Goal: Information Seeking & Learning: Learn about a topic

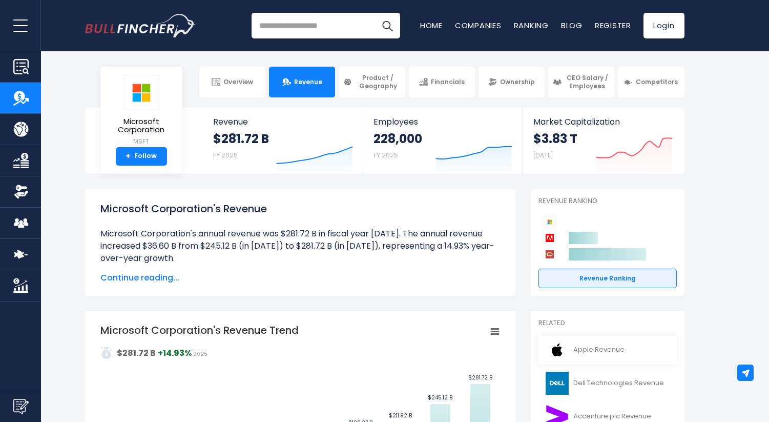
click at [617, 349] on link "Apple Revenue" at bounding box center [607, 349] width 138 height 28
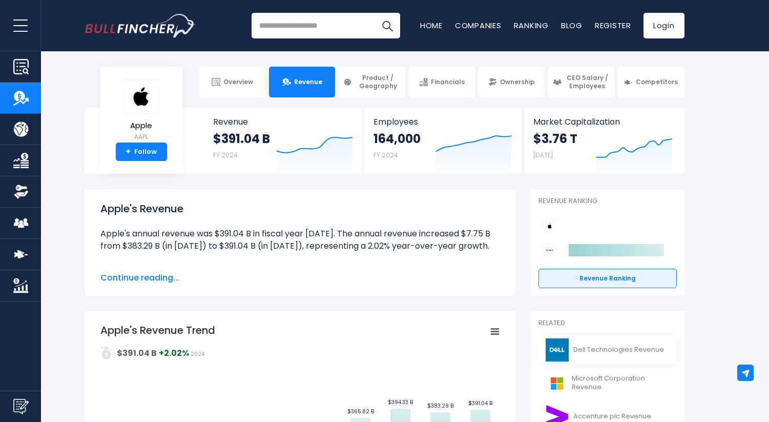
scroll to position [87, 0]
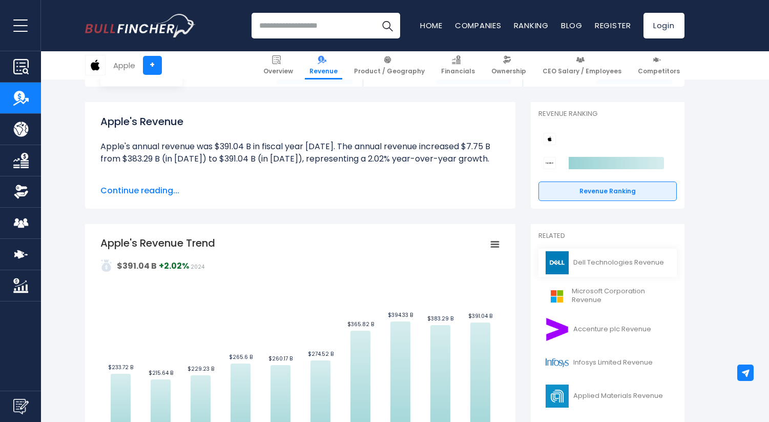
click at [598, 262] on link "Dell Technologies Revenue" at bounding box center [607, 262] width 138 height 28
click at [563, 261] on img at bounding box center [557, 262] width 26 height 23
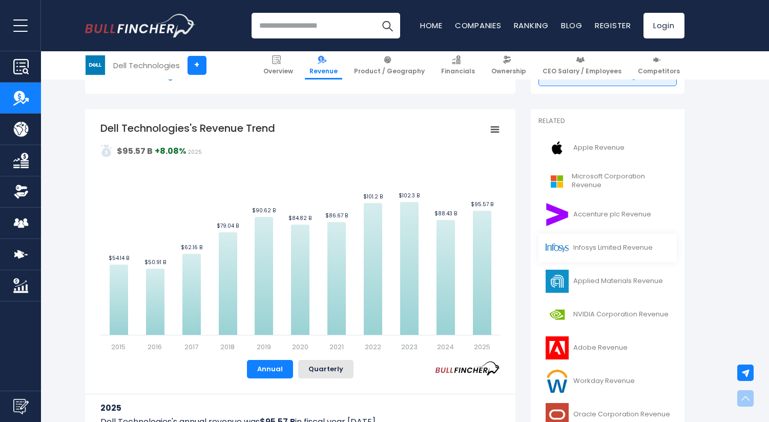
scroll to position [203, 0]
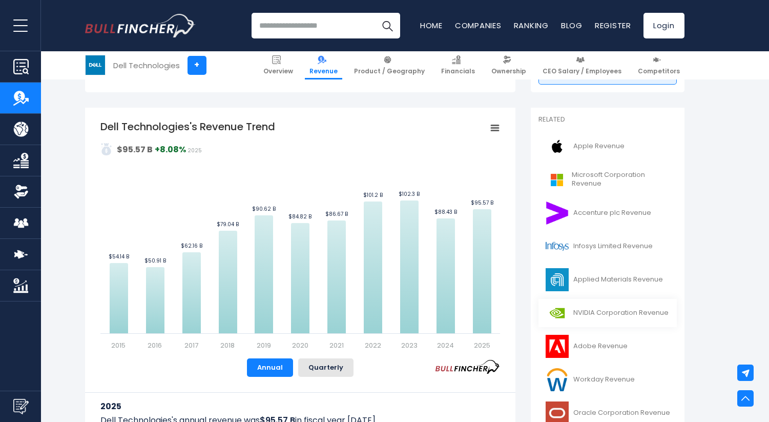
click at [616, 312] on link "NVIDIA Corporation Revenue" at bounding box center [607, 313] width 138 height 28
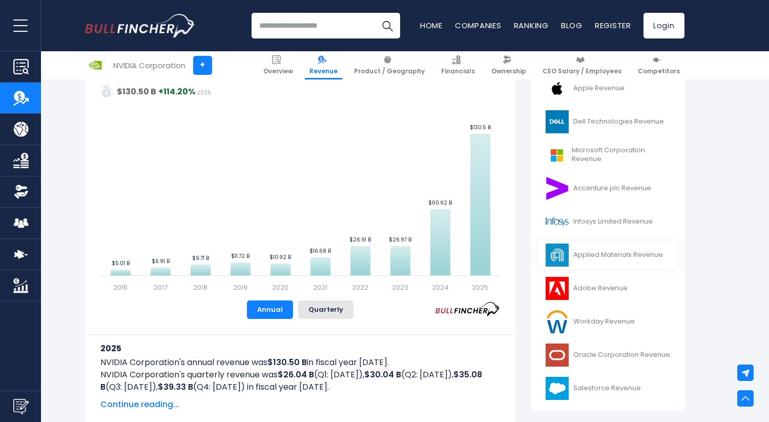
scroll to position [325, 0]
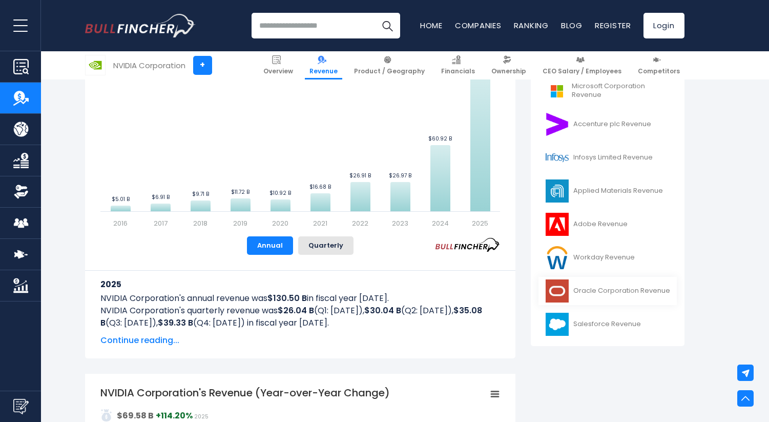
click at [561, 292] on img at bounding box center [557, 290] width 26 height 23
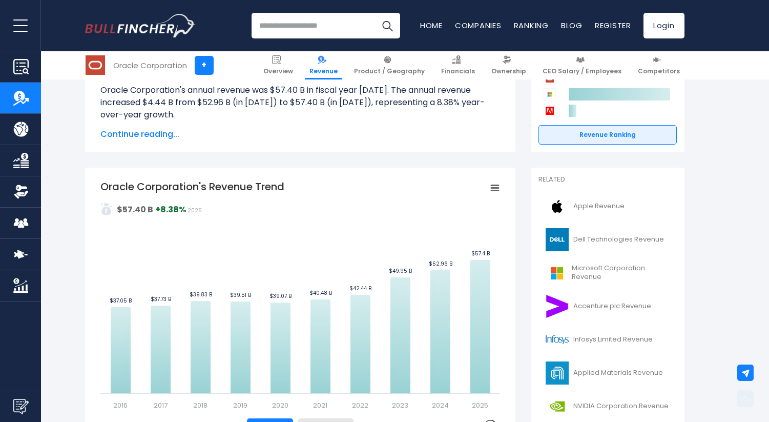
scroll to position [169, 0]
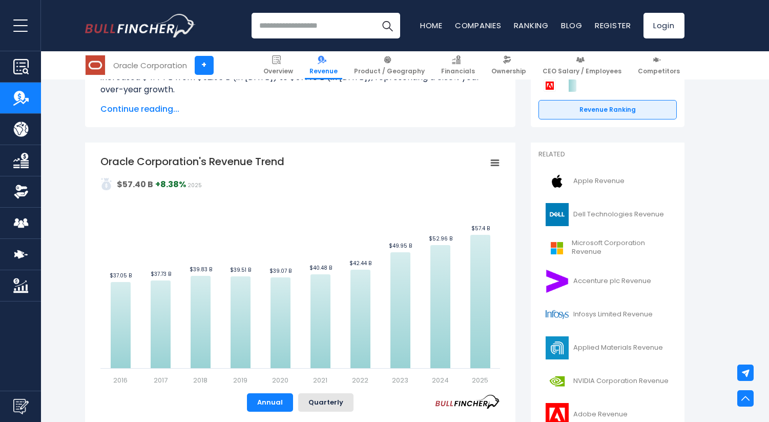
click at [324, 29] on input "search" at bounding box center [325, 26] width 149 height 26
type input "*******"
click at [374, 13] on button "Search" at bounding box center [387, 26] width 26 height 26
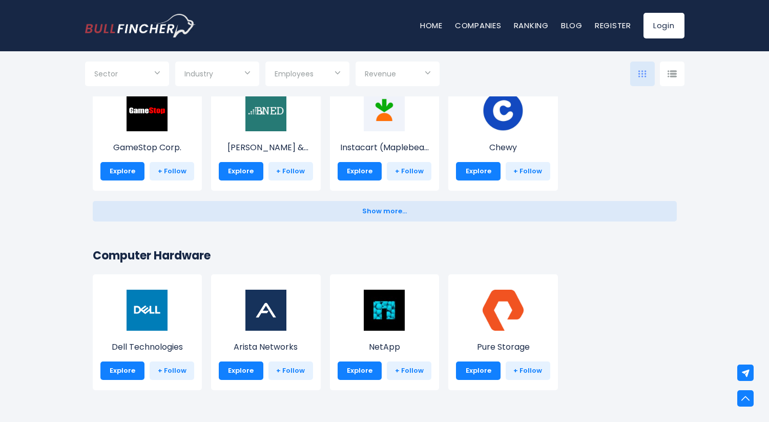
scroll to position [620, 0]
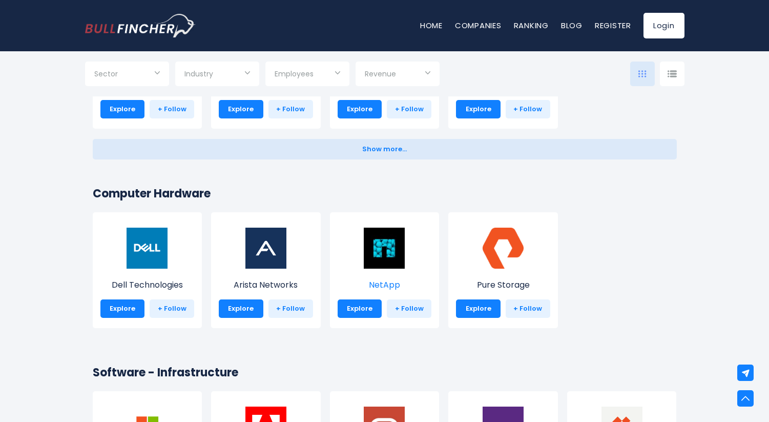
click at [381, 247] on img at bounding box center [384, 247] width 41 height 41
click at [380, 248] on img at bounding box center [384, 247] width 41 height 41
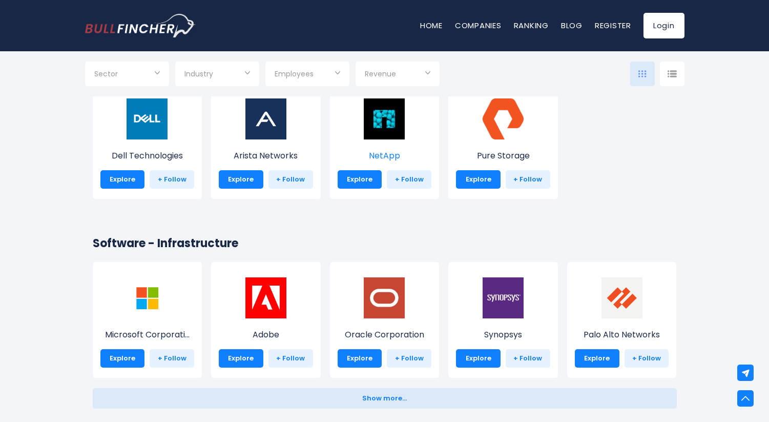
scroll to position [791, 0]
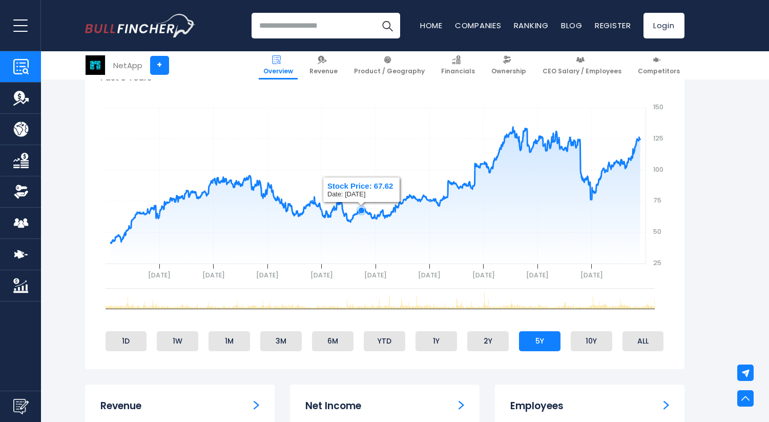
scroll to position [393, 0]
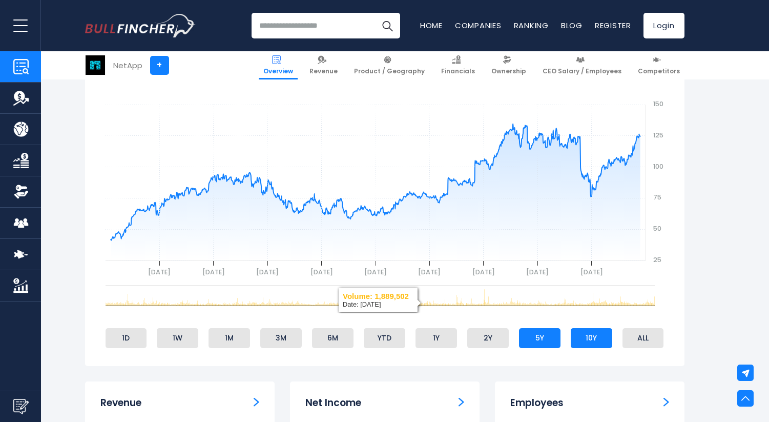
click at [580, 335] on li "10Y" at bounding box center [591, 337] width 41 height 19
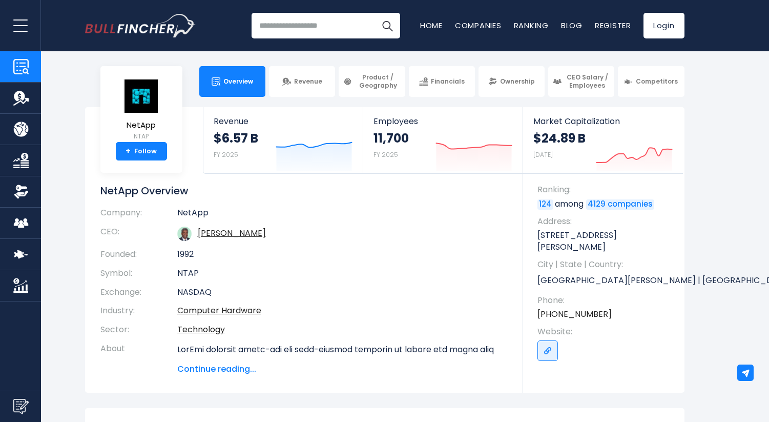
scroll to position [0, 0]
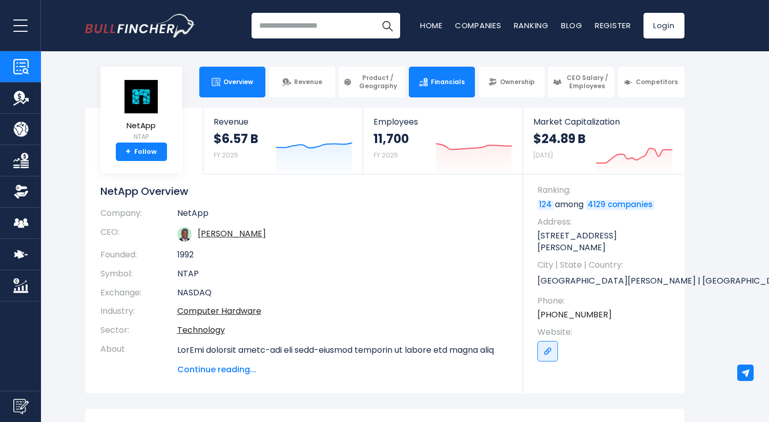
click at [447, 78] on span "Financials" at bounding box center [448, 82] width 34 height 8
click at [447, 89] on link "Financials" at bounding box center [442, 82] width 66 height 31
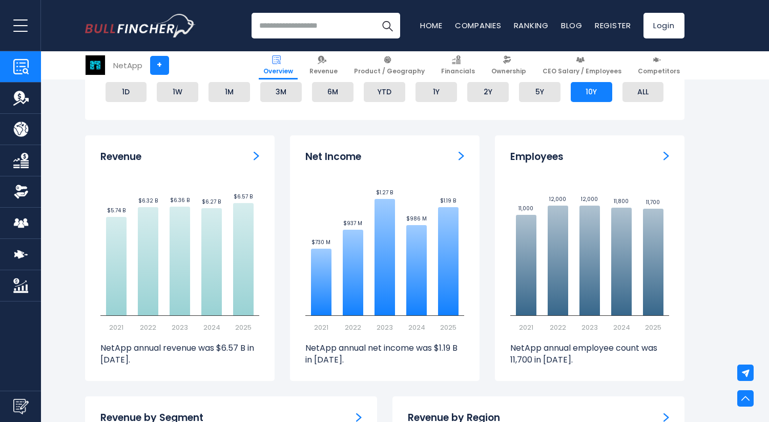
scroll to position [647, 0]
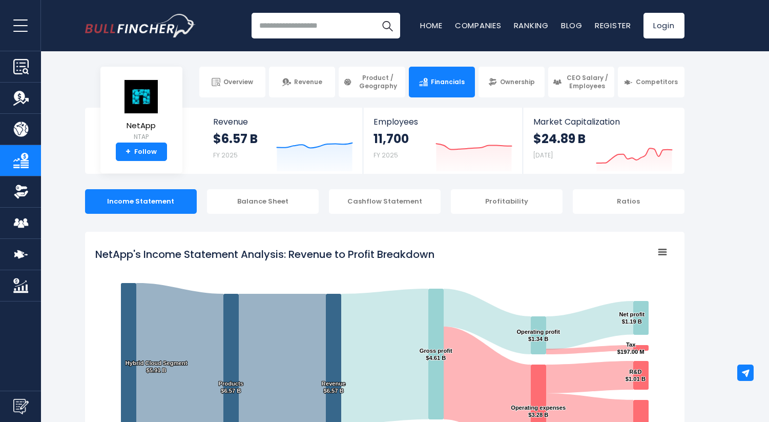
click at [322, 25] on input "search" at bounding box center [325, 26] width 149 height 26
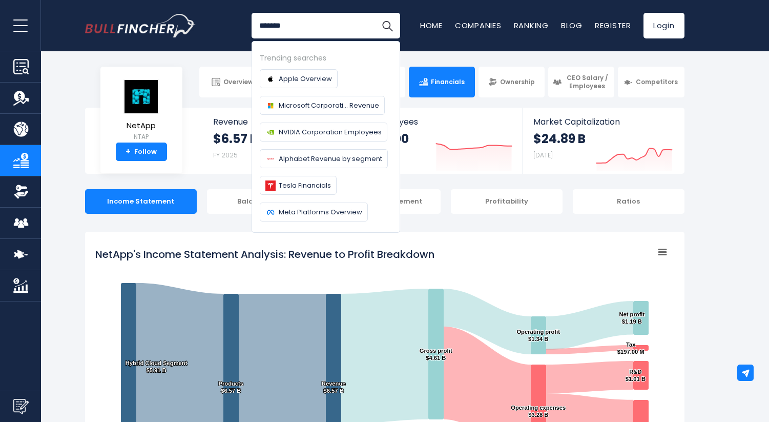
type input "*******"
click at [374, 13] on button "Search" at bounding box center [387, 26] width 26 height 26
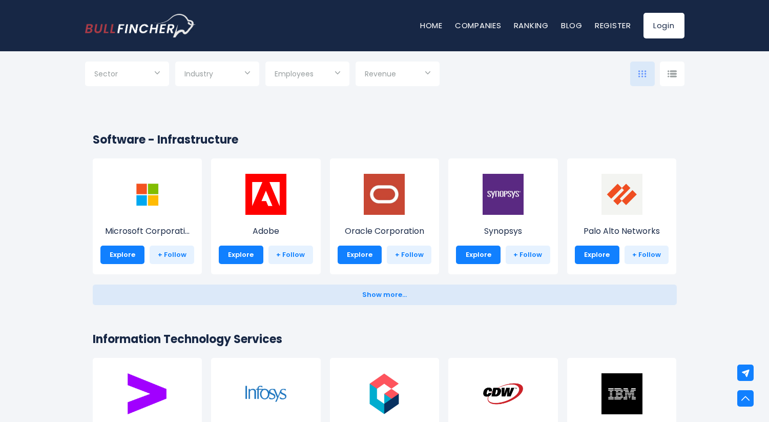
scroll to position [878, 0]
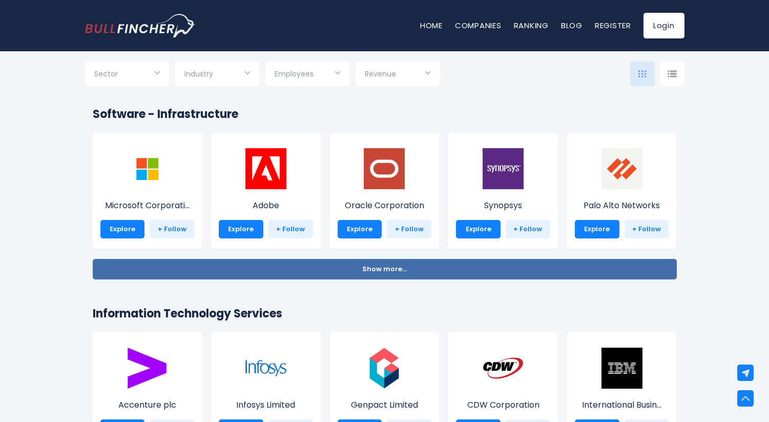
click at [368, 268] on span "Show more..." at bounding box center [384, 269] width 45 height 8
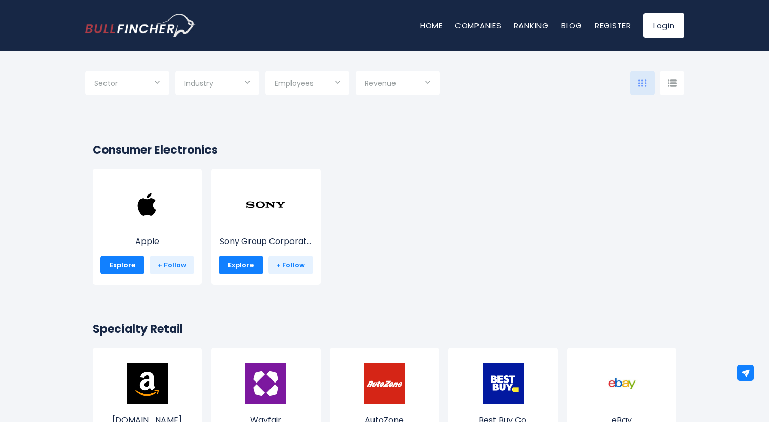
scroll to position [198, 0]
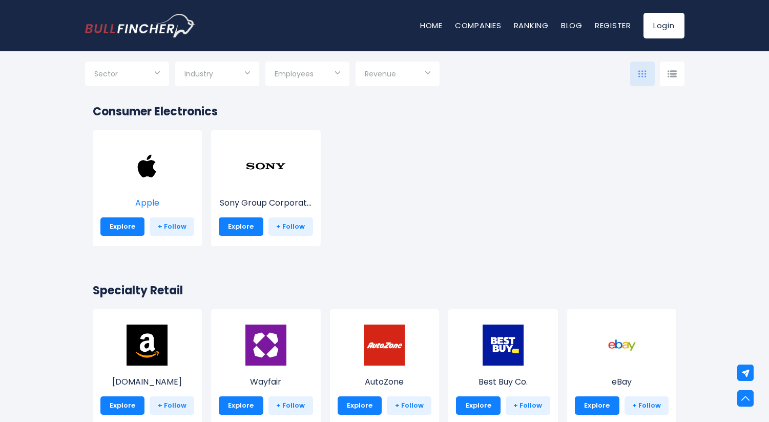
click at [142, 168] on img at bounding box center [147, 165] width 41 height 41
click at [122, 223] on link "Explore" at bounding box center [122, 226] width 45 height 18
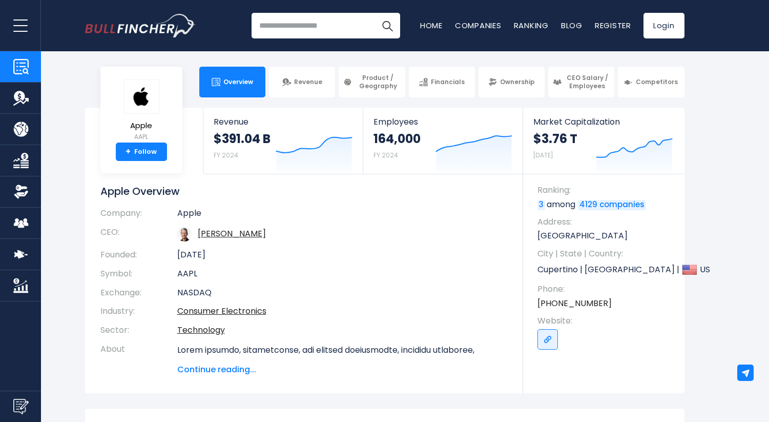
click at [303, 29] on input "search" at bounding box center [325, 26] width 149 height 26
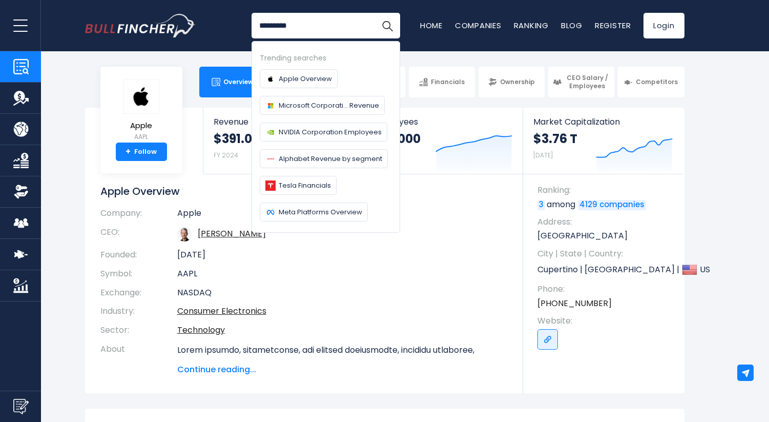
type input "*********"
click at [374, 13] on button "Search" at bounding box center [387, 26] width 26 height 26
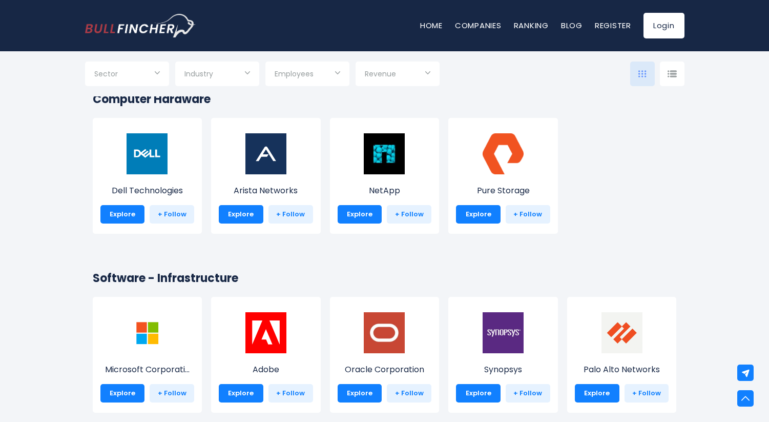
scroll to position [772, 0]
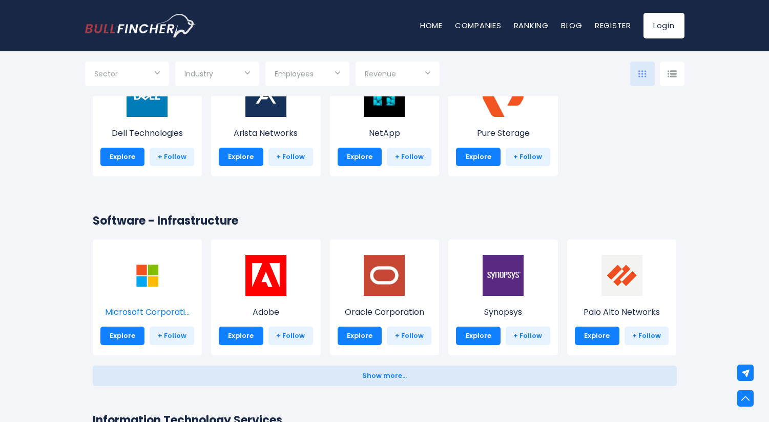
click at [144, 284] on img at bounding box center [147, 275] width 41 height 41
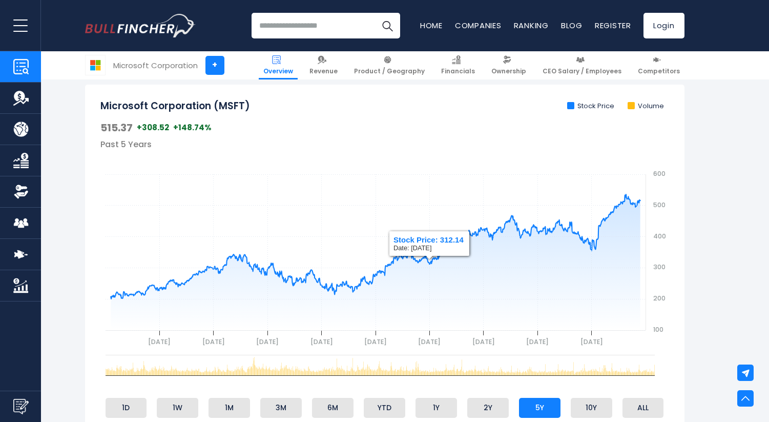
scroll to position [320, 0]
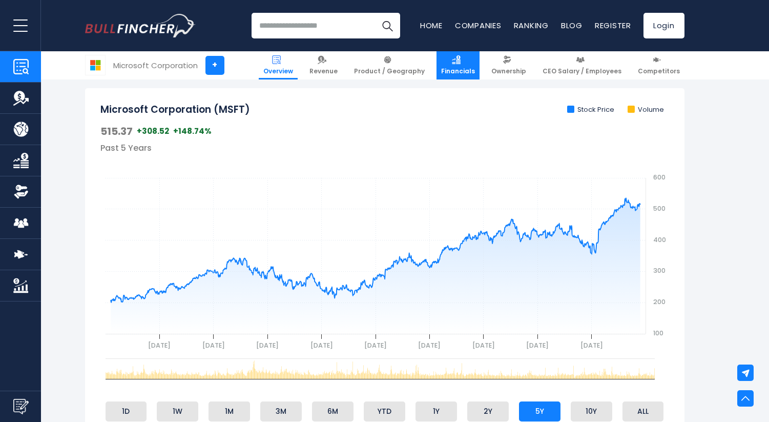
click at [460, 64] on img at bounding box center [456, 59] width 9 height 9
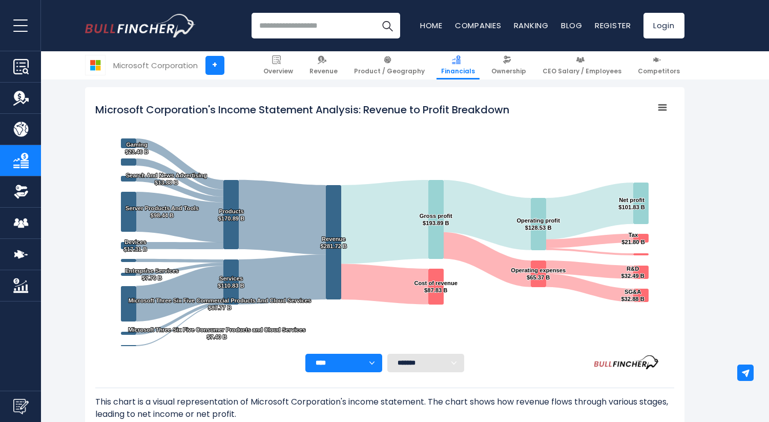
click at [447, 361] on select "******* ** ** ** **" at bounding box center [425, 362] width 77 height 18
click at [372, 365] on select "**** **** **** **** **** ****" at bounding box center [343, 362] width 77 height 18
click at [457, 360] on select "******* ** ** ** **" at bounding box center [425, 362] width 77 height 18
select select "**"
click at [387, 353] on select "******* ** ** ** **" at bounding box center [425, 362] width 77 height 18
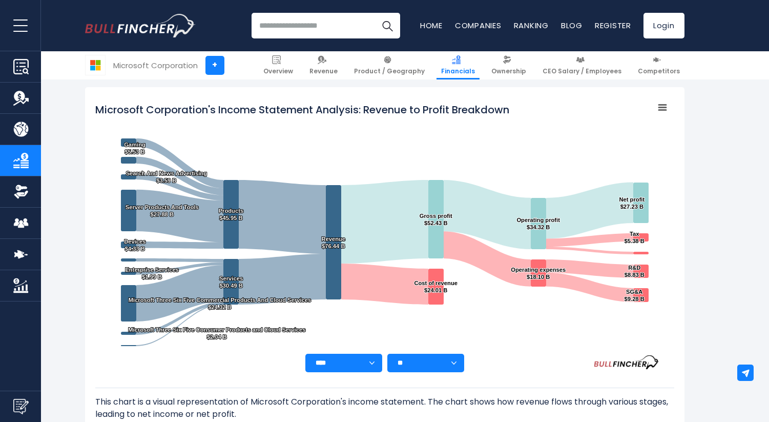
click at [446, 363] on select "******* ** ** ** **" at bounding box center [425, 362] width 77 height 18
select select
click at [387, 353] on select "******* ** ** ** **" at bounding box center [425, 362] width 77 height 18
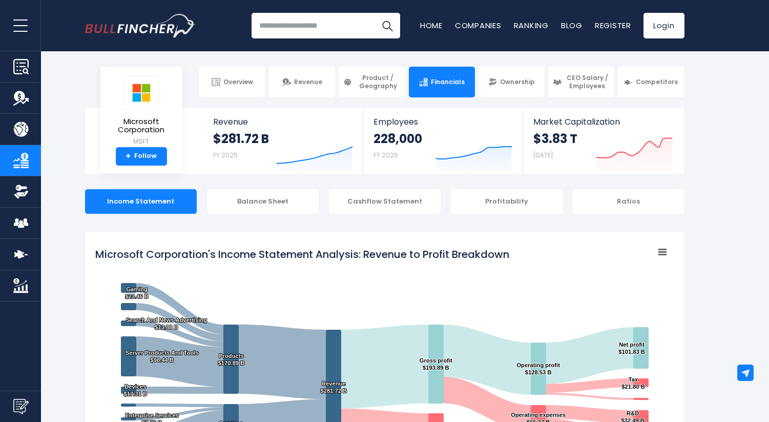
click at [298, 30] on input "search" at bounding box center [325, 26] width 149 height 26
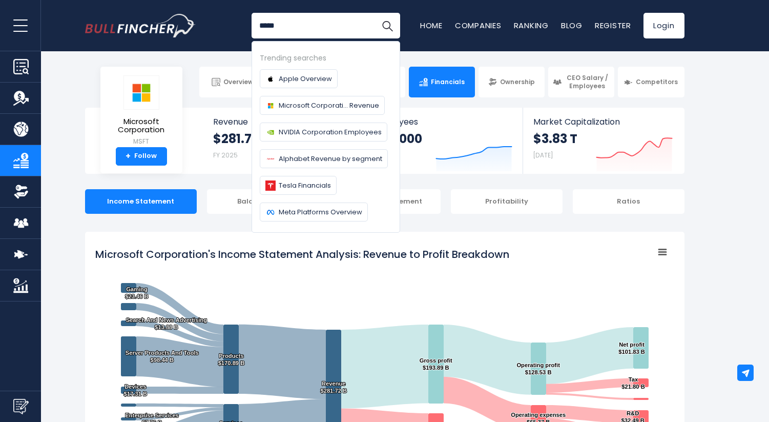
type input "*****"
click at [374, 13] on button "Search" at bounding box center [387, 26] width 26 height 26
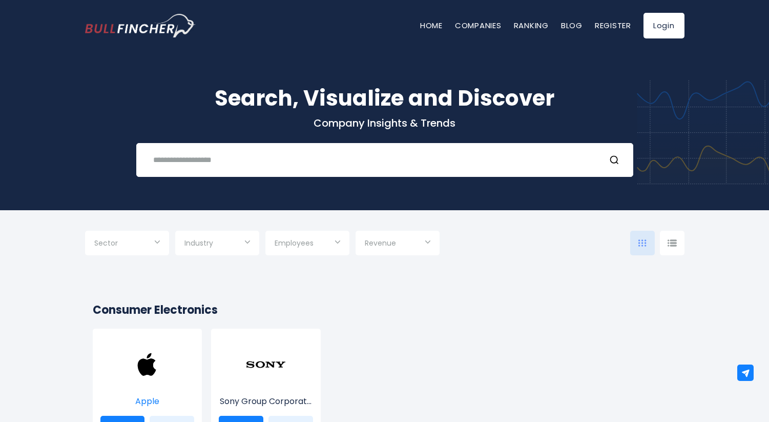
click at [135, 370] on img at bounding box center [147, 364] width 41 height 41
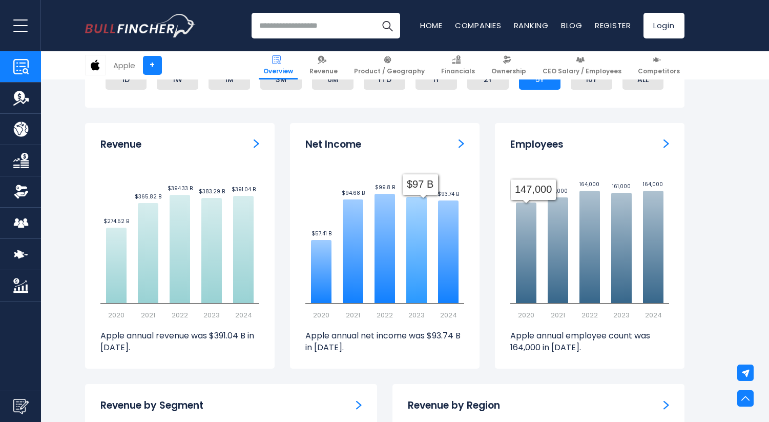
scroll to position [480, 0]
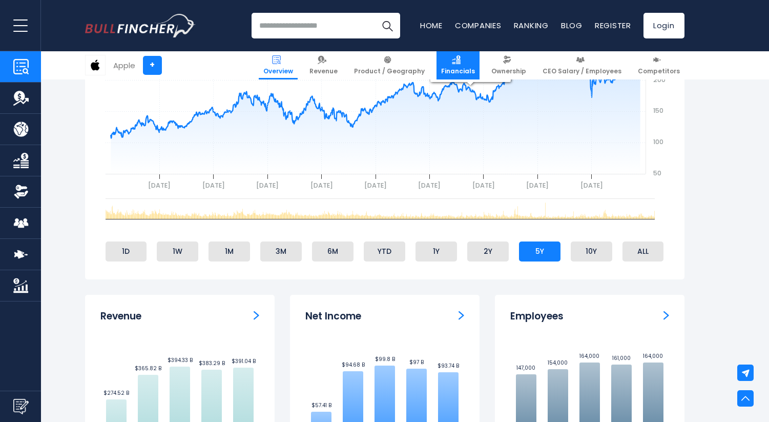
click at [471, 64] on link "Financials" at bounding box center [457, 65] width 43 height 28
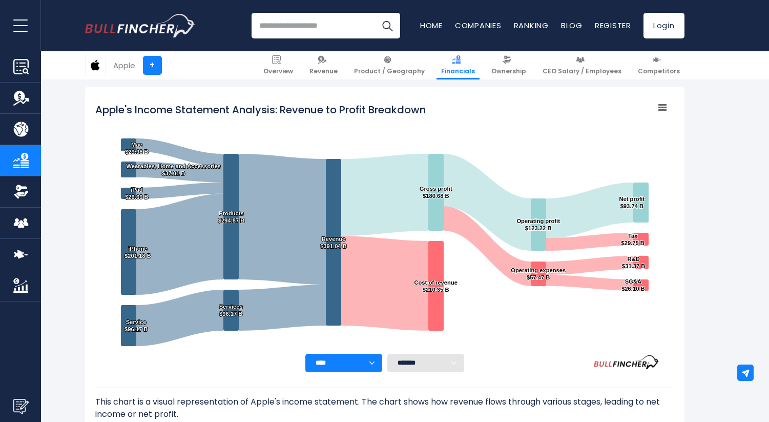
click at [300, 28] on input "search" at bounding box center [325, 26] width 149 height 26
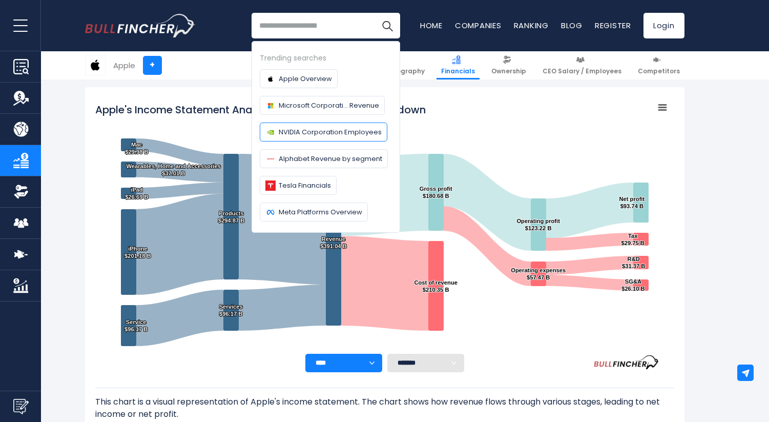
click at [307, 132] on span "NVIDIA Corporation Employees" at bounding box center [330, 132] width 103 height 11
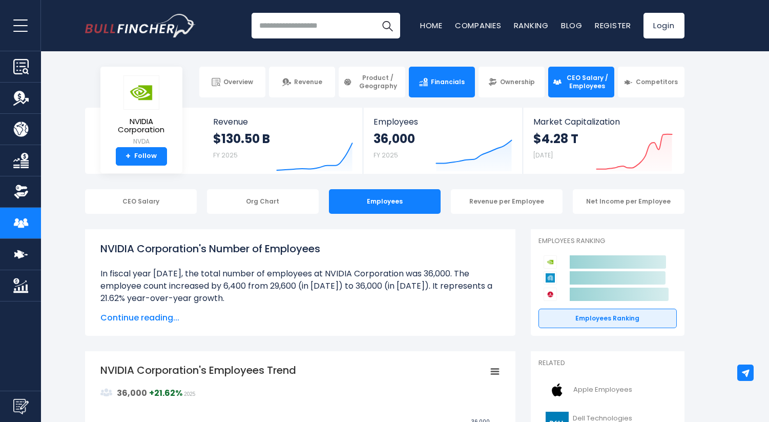
click at [438, 76] on link "Financials" at bounding box center [442, 82] width 66 height 31
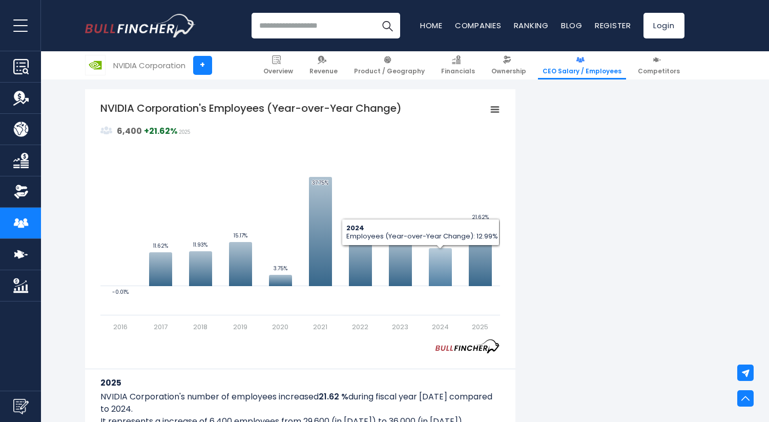
scroll to position [664, 0]
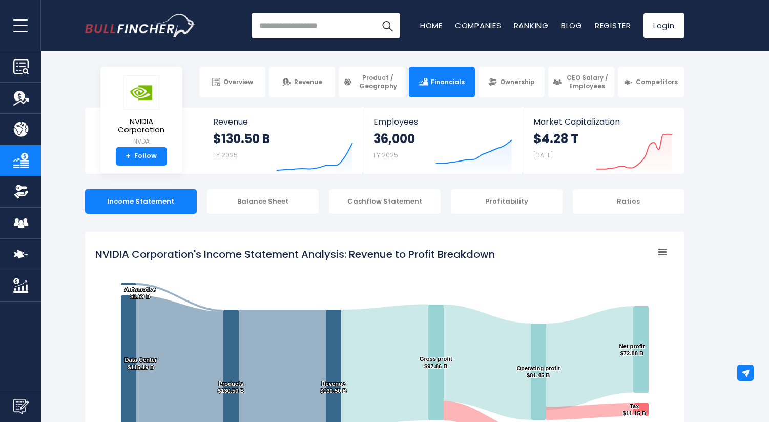
click at [316, 32] on input "search" at bounding box center [325, 26] width 149 height 26
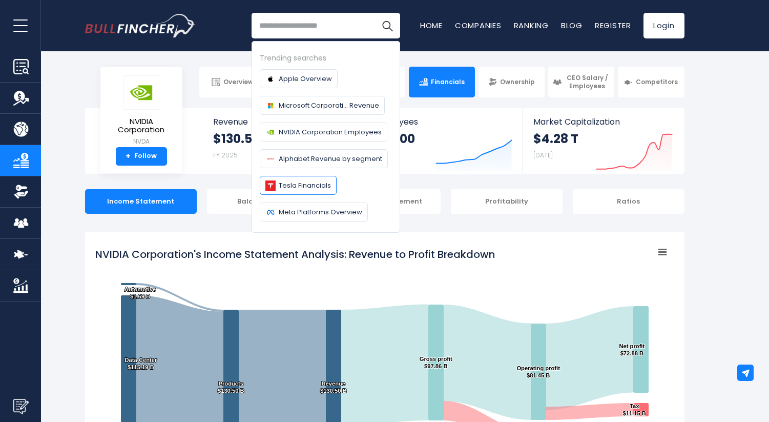
click at [308, 182] on span "Tesla Financials" at bounding box center [305, 185] width 52 height 11
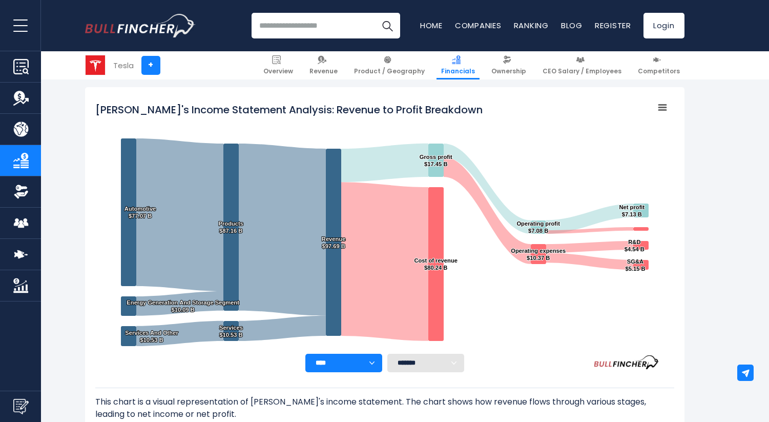
click at [305, 29] on input "search" at bounding box center [325, 26] width 149 height 26
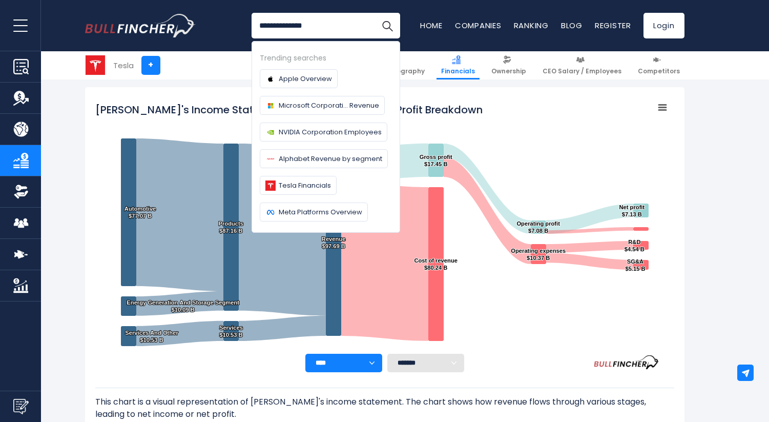
type input "**********"
click at [374, 13] on button "Search" at bounding box center [387, 26] width 26 height 26
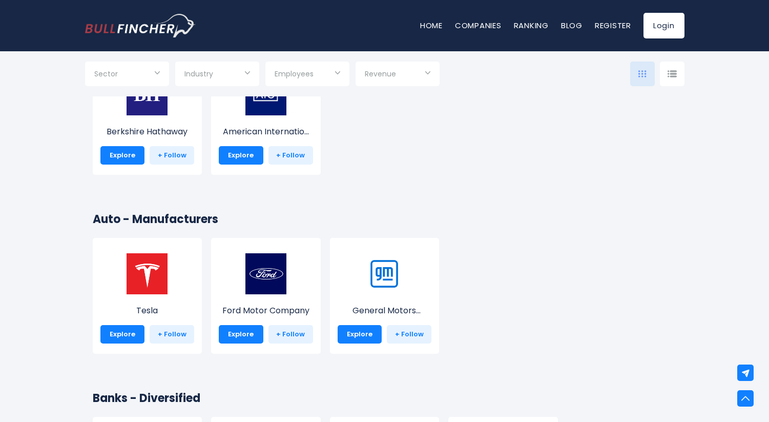
scroll to position [2303, 0]
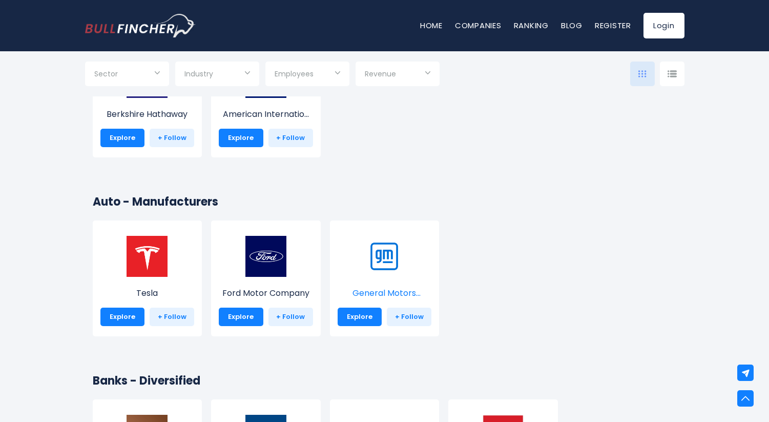
click at [387, 256] on img at bounding box center [384, 256] width 41 height 41
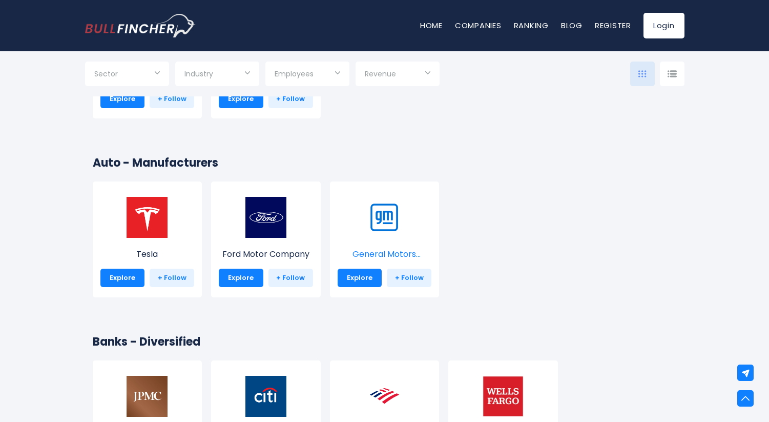
scroll to position [2369, 0]
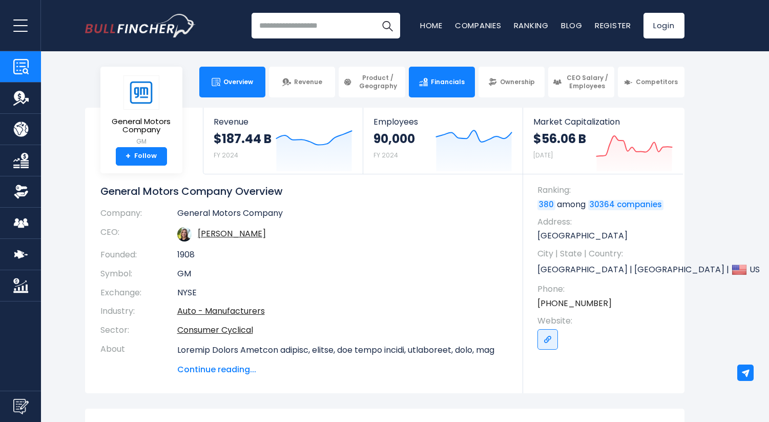
click at [452, 85] on span "Financials" at bounding box center [448, 82] width 34 height 8
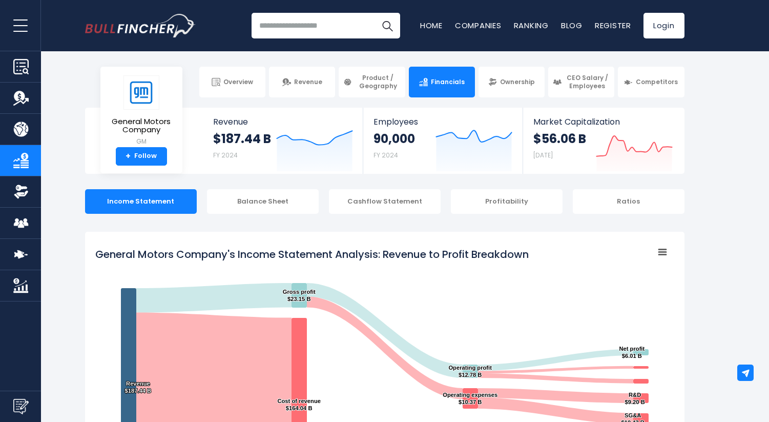
click at [300, 29] on input "search" at bounding box center [325, 26] width 149 height 26
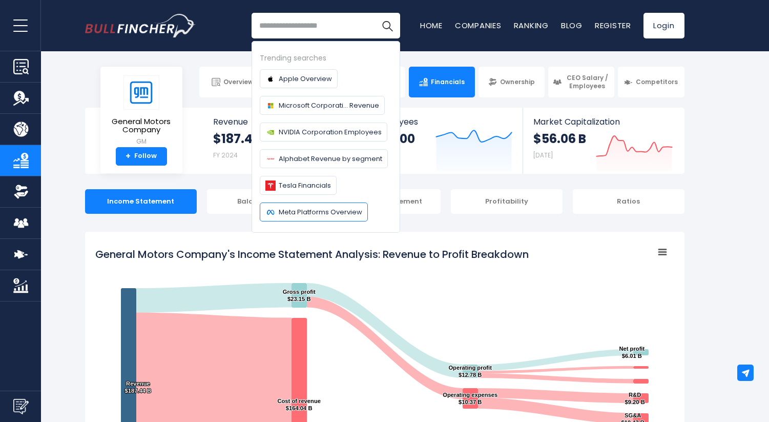
click at [301, 212] on span "Meta Platforms Overview" at bounding box center [320, 211] width 83 height 11
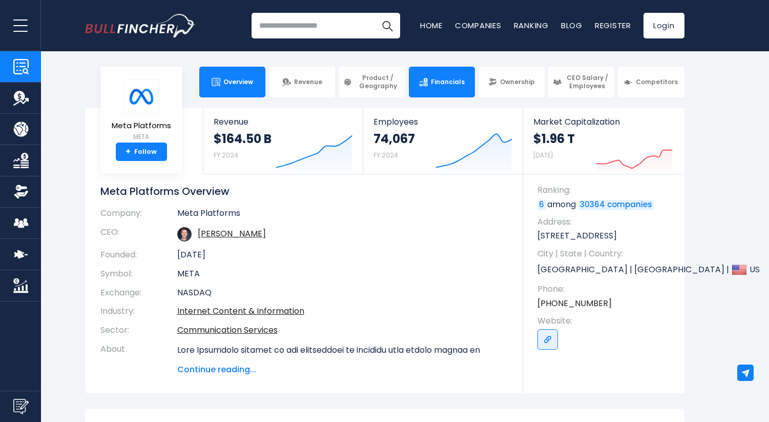
click at [434, 86] on span "Financials" at bounding box center [448, 82] width 34 height 8
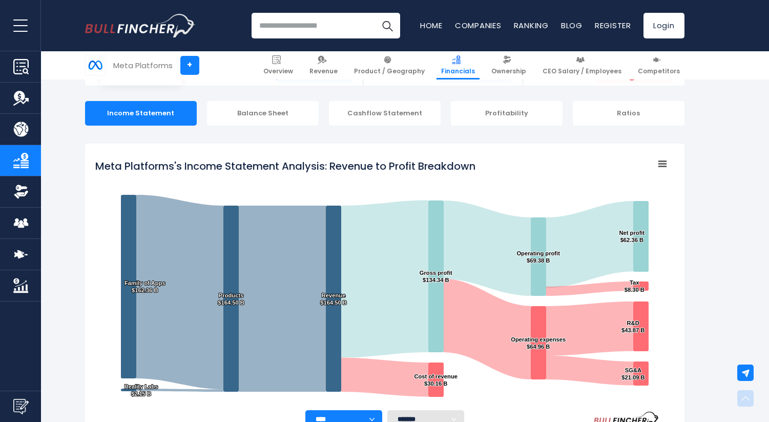
scroll to position [88, 0]
click at [285, 29] on input "search" at bounding box center [325, 26] width 149 height 26
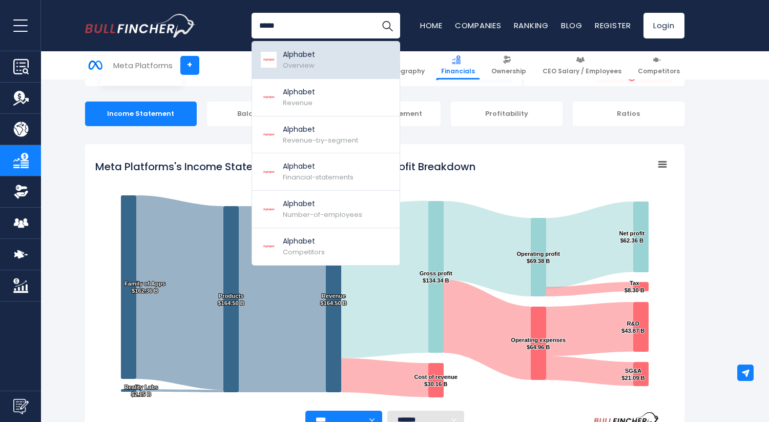
type input "*****"
click at [286, 60] on div "Alphabet Overview" at bounding box center [299, 60] width 32 height 22
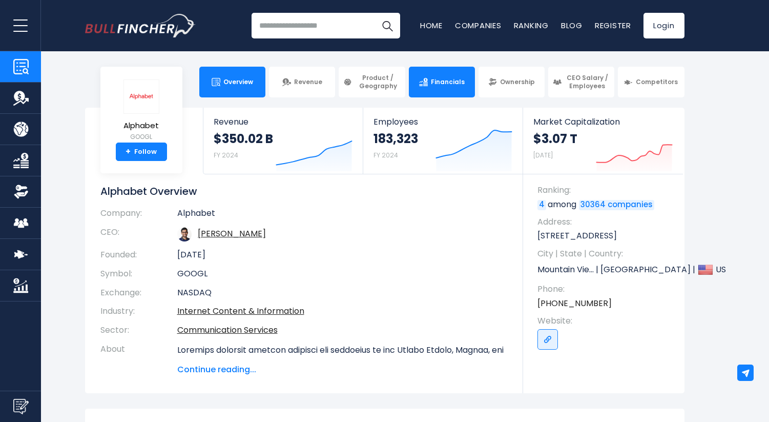
click at [449, 85] on span "Financials" at bounding box center [448, 82] width 34 height 8
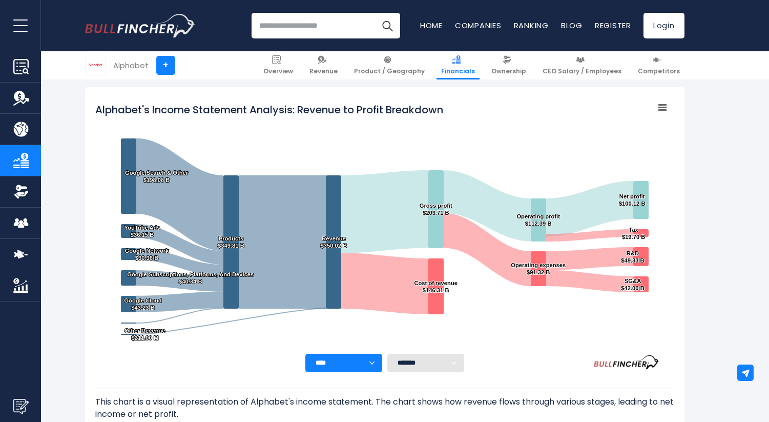
click at [301, 26] on input "search" at bounding box center [325, 26] width 149 height 26
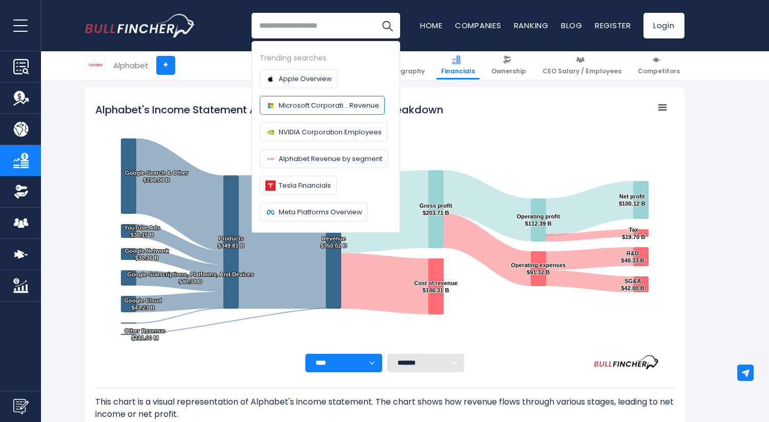
click at [320, 102] on span "Microsoft Corporati... Revenue" at bounding box center [329, 105] width 100 height 11
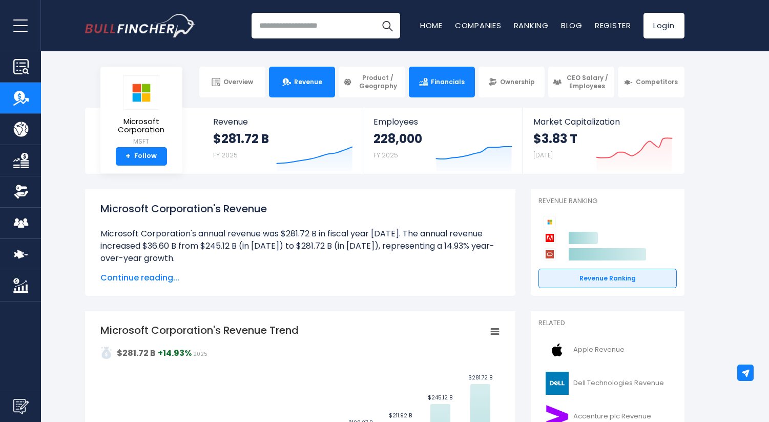
click at [432, 79] on span "Financials" at bounding box center [448, 82] width 34 height 8
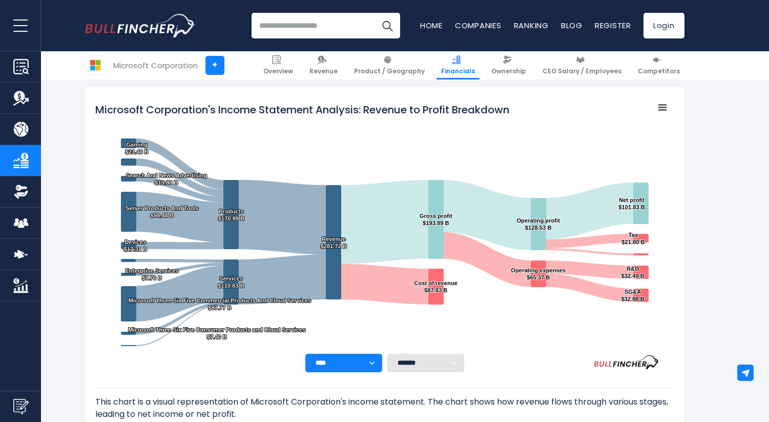
click at [313, 26] on input "search" at bounding box center [325, 26] width 149 height 26
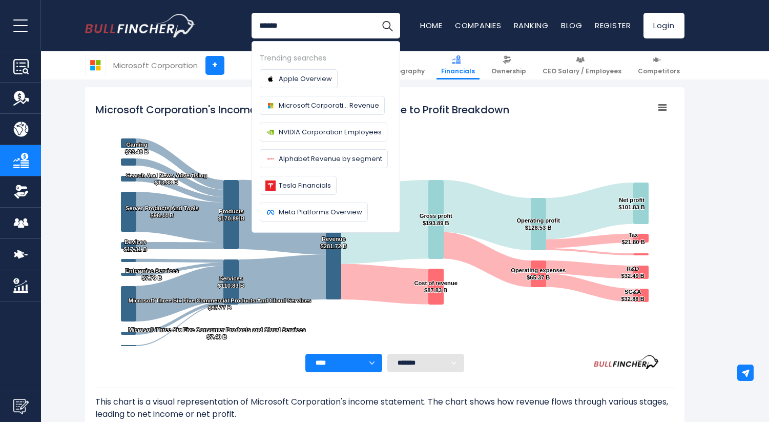
type input "******"
click at [374, 13] on button "Search" at bounding box center [387, 26] width 26 height 26
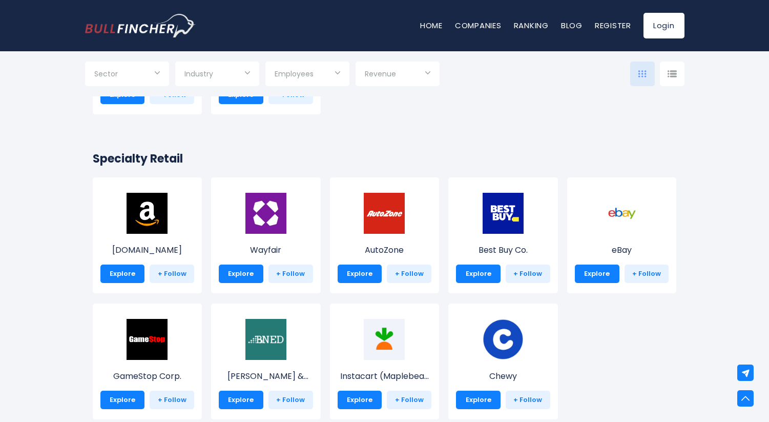
scroll to position [330, 0]
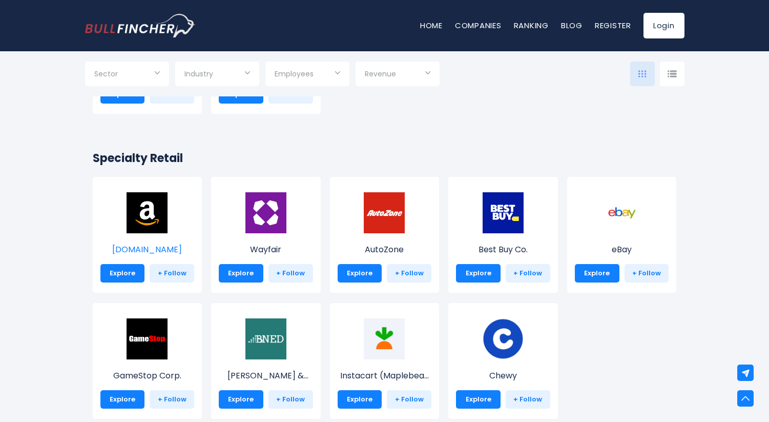
click at [141, 207] on img at bounding box center [147, 212] width 41 height 41
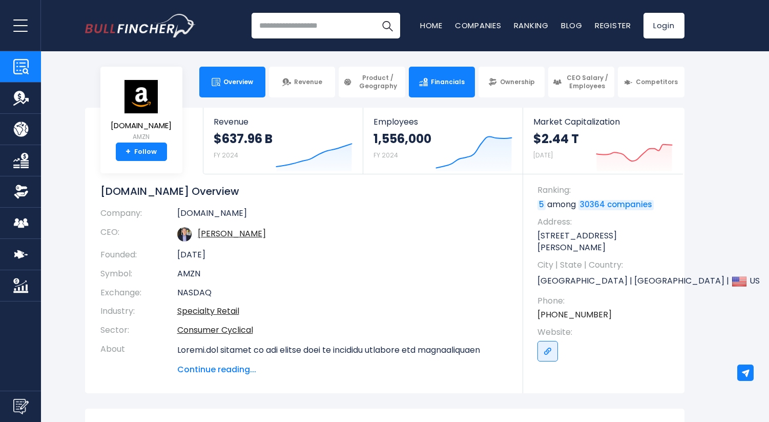
click at [442, 85] on span "Financials" at bounding box center [448, 82] width 34 height 8
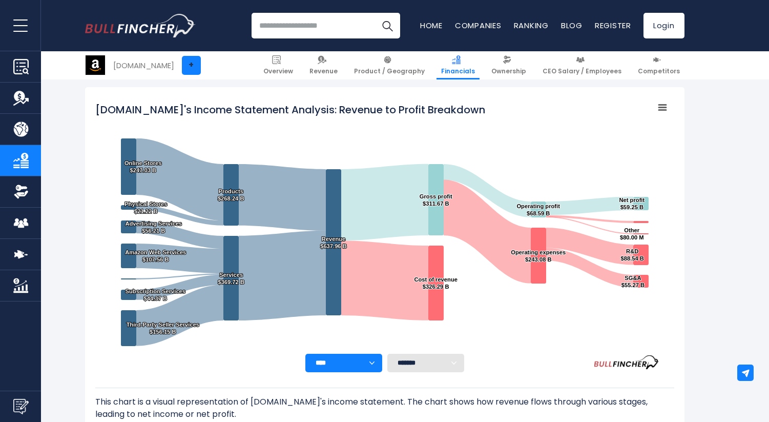
click at [183, 66] on link "+" at bounding box center [191, 65] width 19 height 19
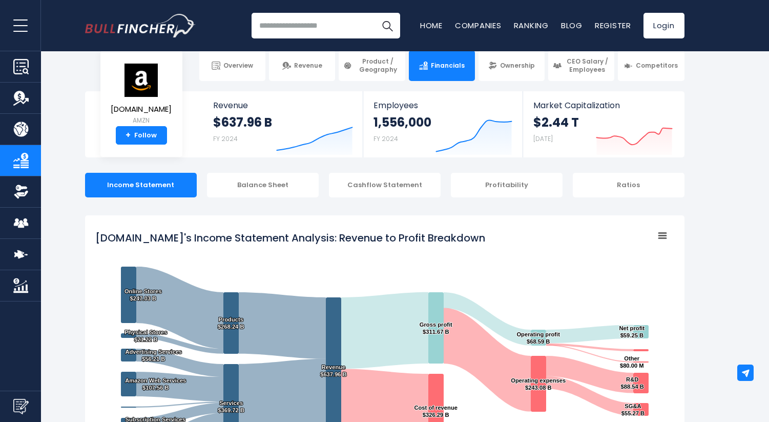
scroll to position [47, 0]
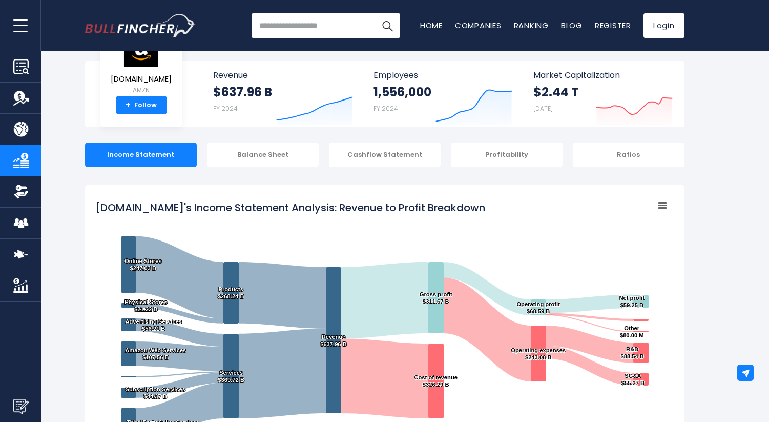
click at [308, 22] on input "search" at bounding box center [325, 26] width 149 height 26
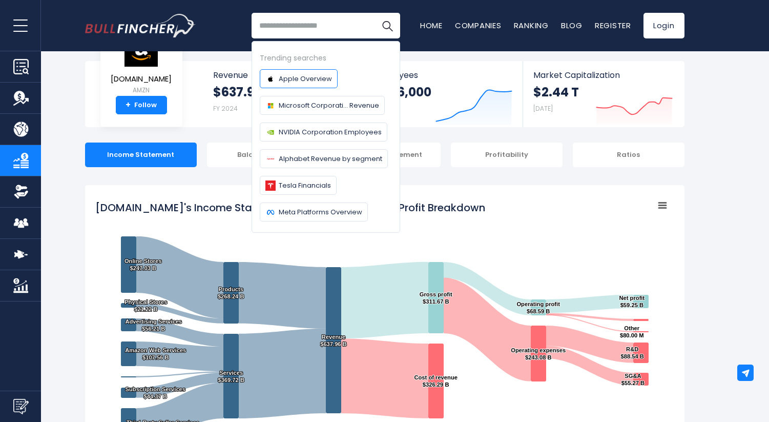
click at [301, 79] on span "Apple Overview" at bounding box center [305, 78] width 53 height 11
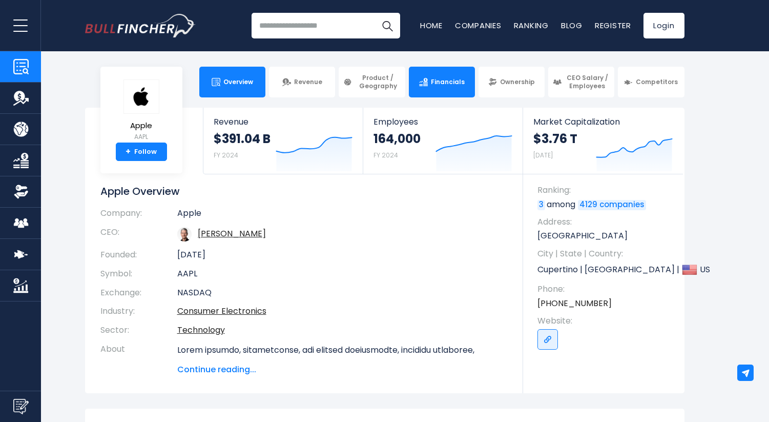
click at [453, 81] on span "Financials" at bounding box center [448, 82] width 34 height 8
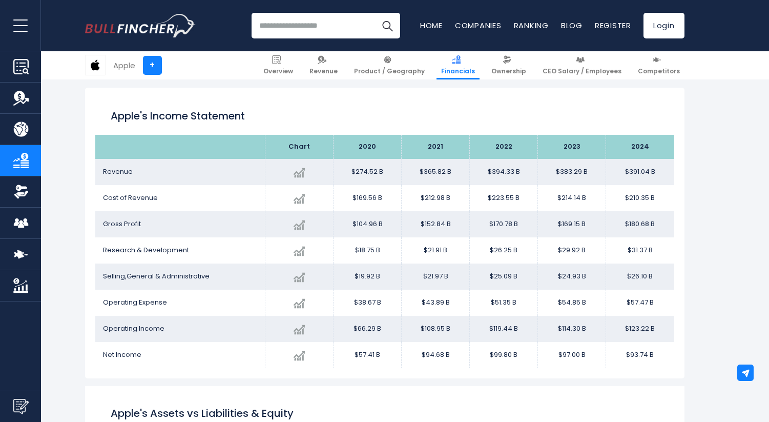
scroll to position [144, 0]
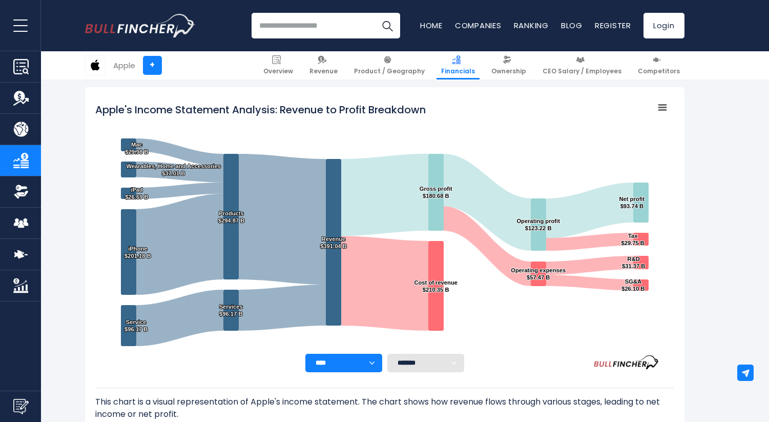
click at [307, 28] on input "search" at bounding box center [325, 26] width 149 height 26
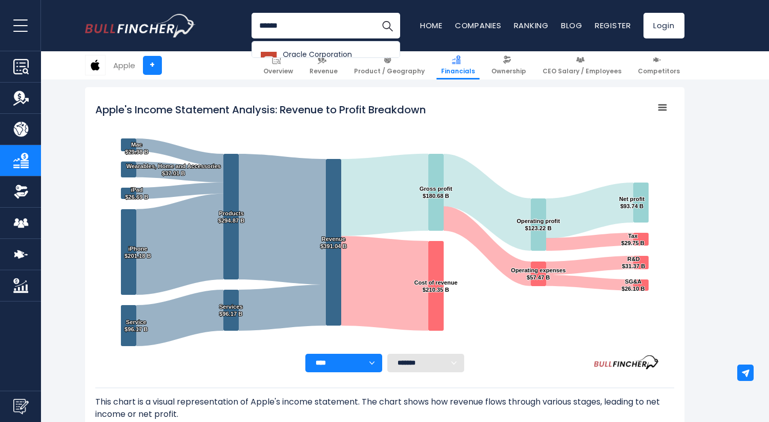
type input "******"
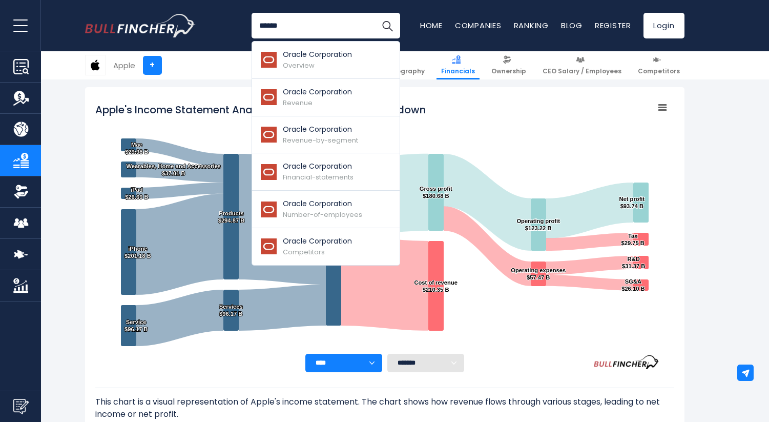
click at [224, 24] on div "****** Oracle Corporation Overview Oracle Corporation Revenue Competitors" at bounding box center [384, 25] width 599 height 51
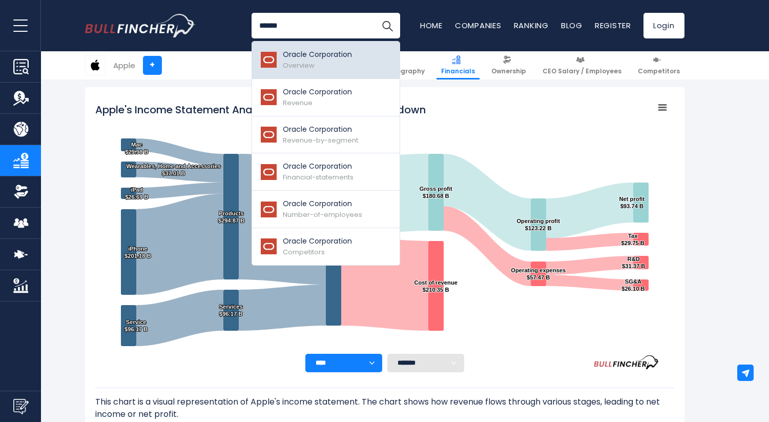
click at [273, 47] on link "Oracle Corporation Overview" at bounding box center [326, 59] width 148 height 37
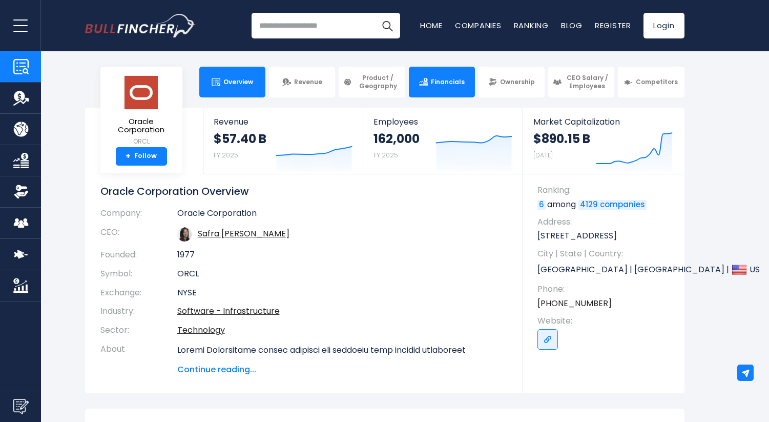
click at [448, 87] on link "Financials" at bounding box center [442, 82] width 66 height 31
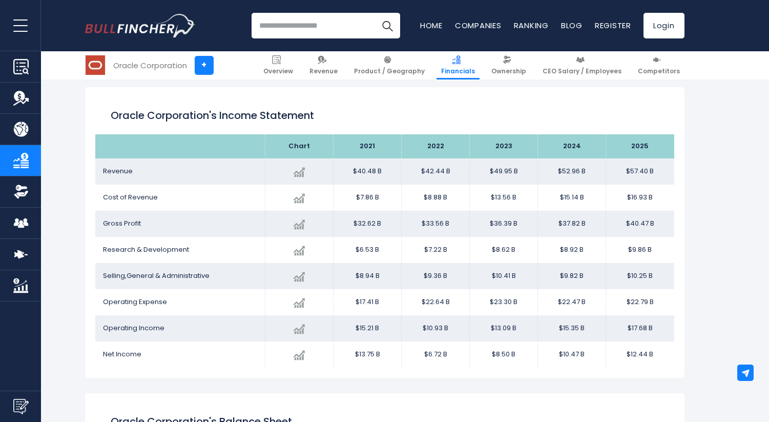
scroll to position [144, 0]
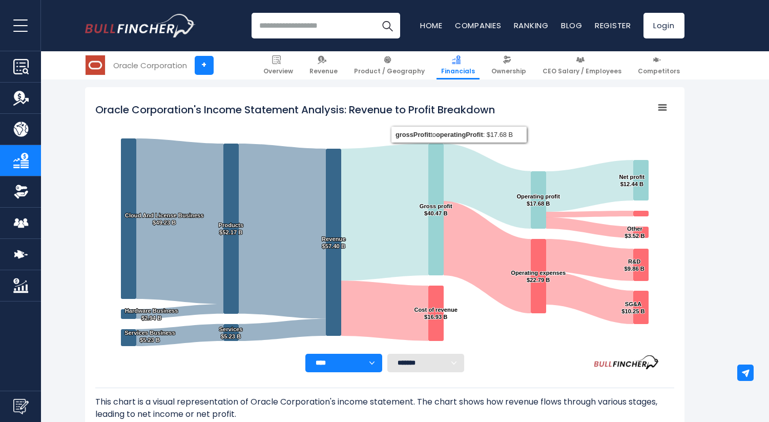
click at [332, 27] on input "search" at bounding box center [325, 26] width 149 height 26
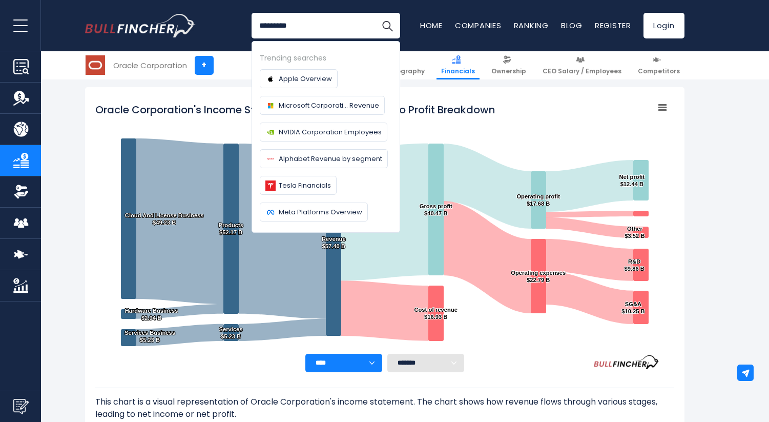
type input "*********"
click at [374, 13] on button "Search" at bounding box center [387, 26] width 26 height 26
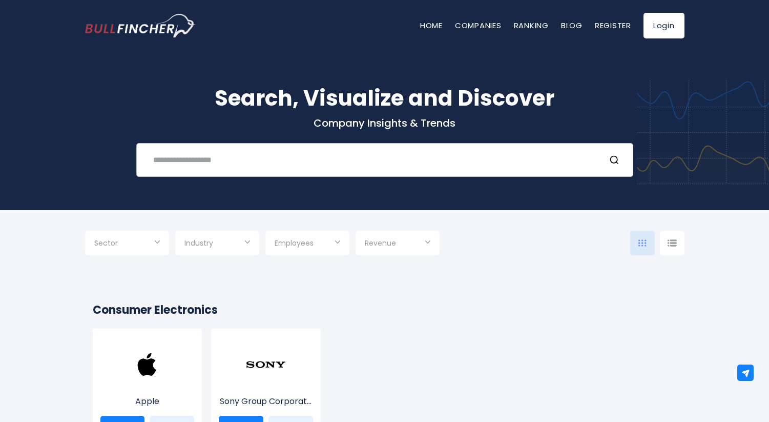
click at [240, 160] on input "text" at bounding box center [372, 159] width 450 height 19
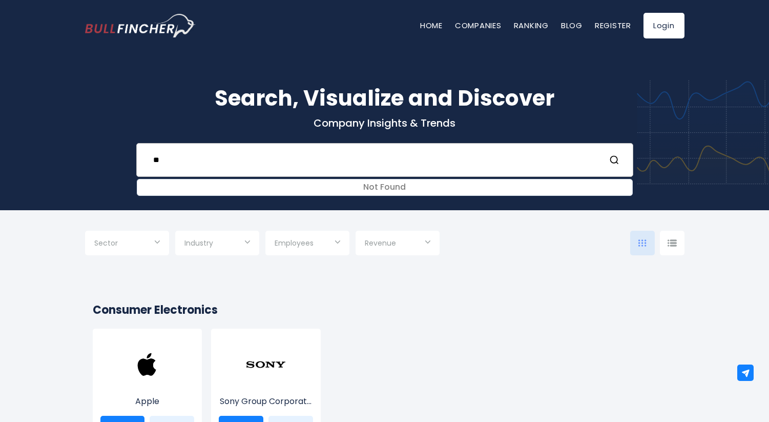
type input "*"
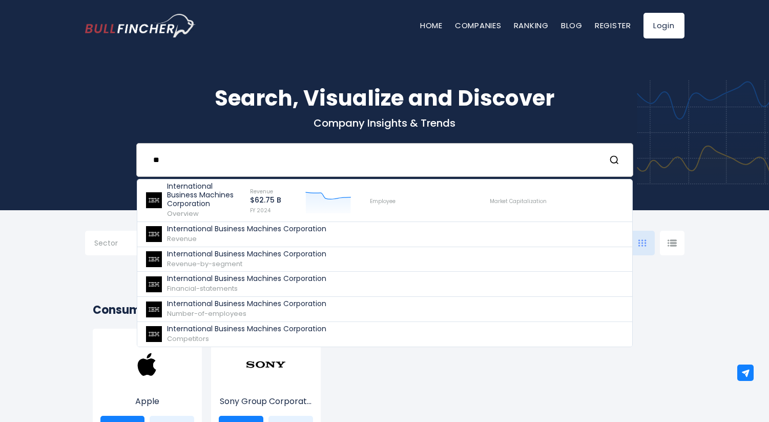
type input "*"
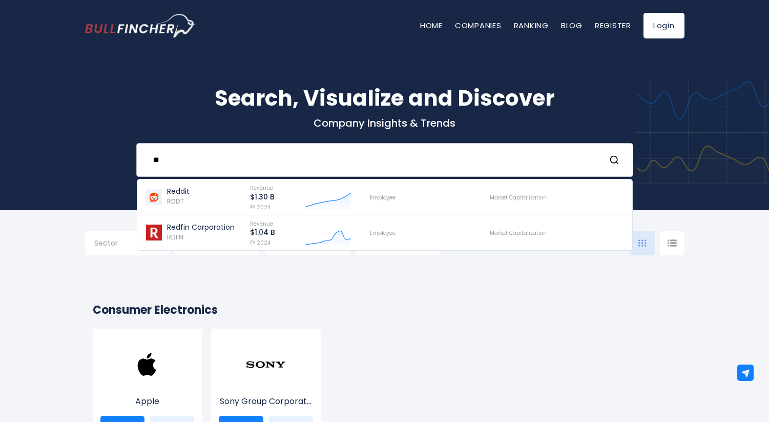
type input "*"
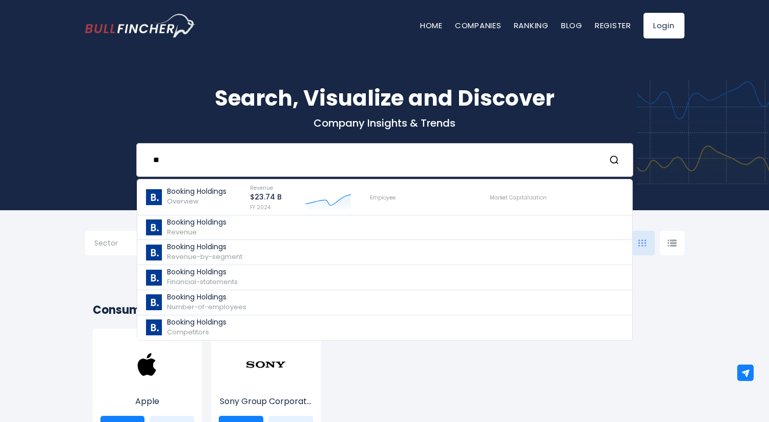
type input "*"
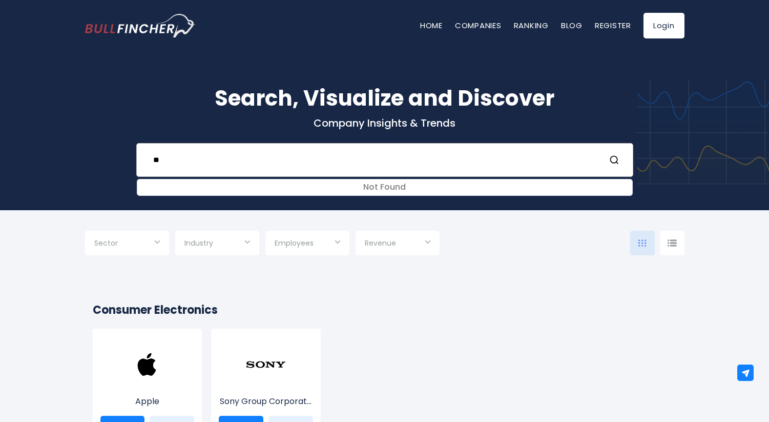
type input "*"
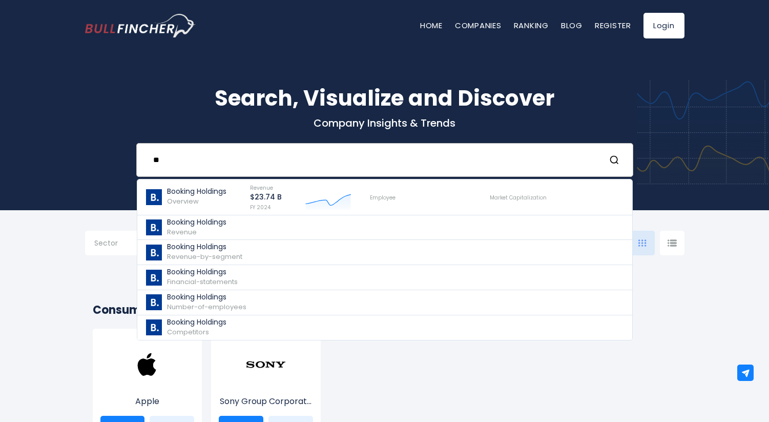
type input "*"
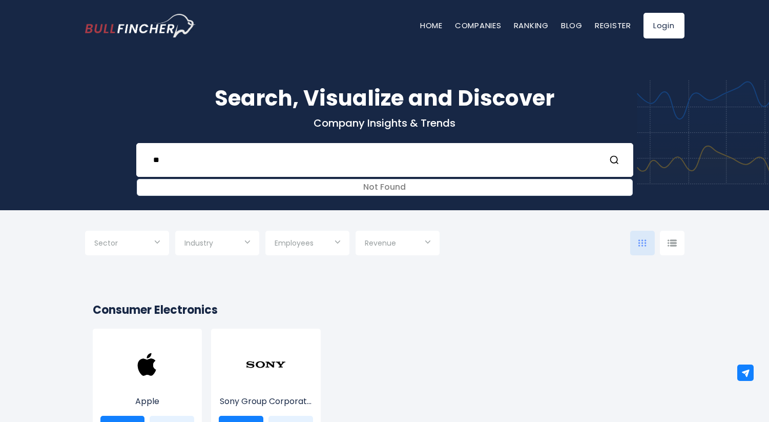
type input "*"
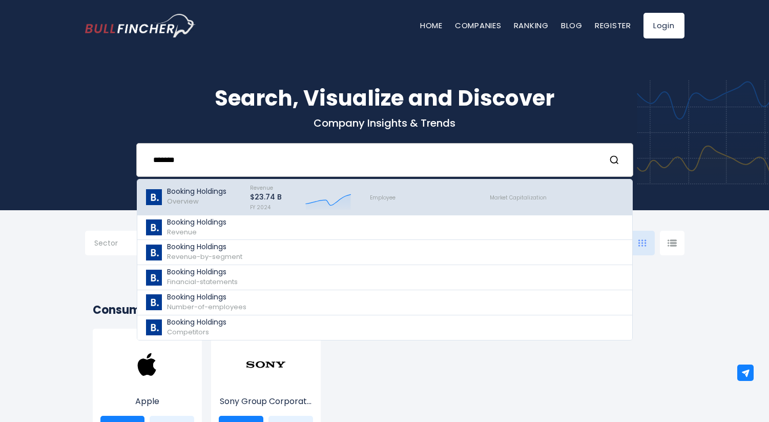
type input "*******"
click at [206, 193] on p "Booking Holdings" at bounding box center [196, 191] width 59 height 9
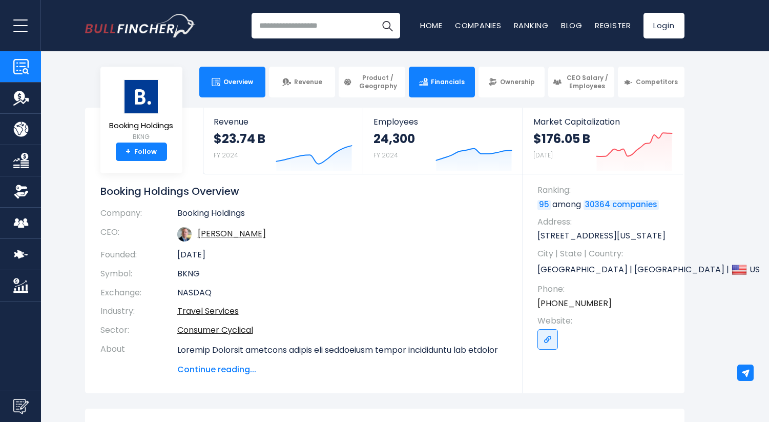
click at [439, 79] on span "Financials" at bounding box center [448, 82] width 34 height 8
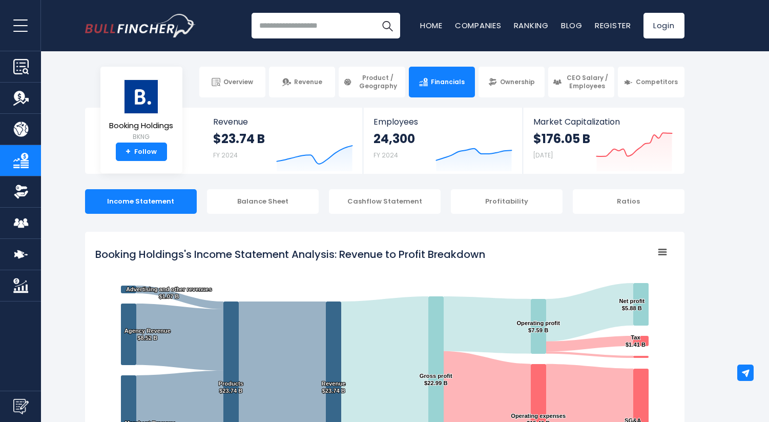
scroll to position [88, 0]
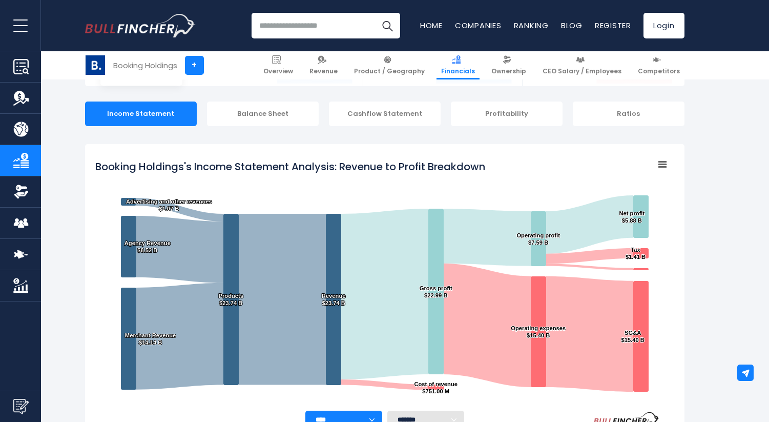
click at [118, 68] on div "Booking Holdings" at bounding box center [145, 65] width 64 height 12
click at [95, 66] on img at bounding box center [95, 64] width 19 height 19
click at [100, 68] on img at bounding box center [95, 64] width 19 height 19
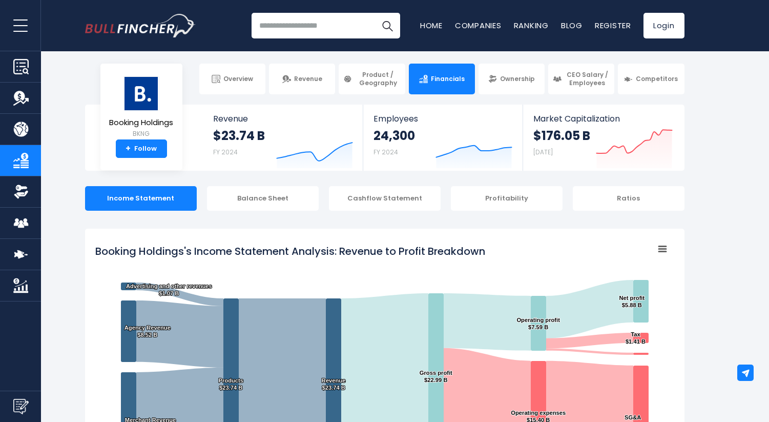
scroll to position [0, 0]
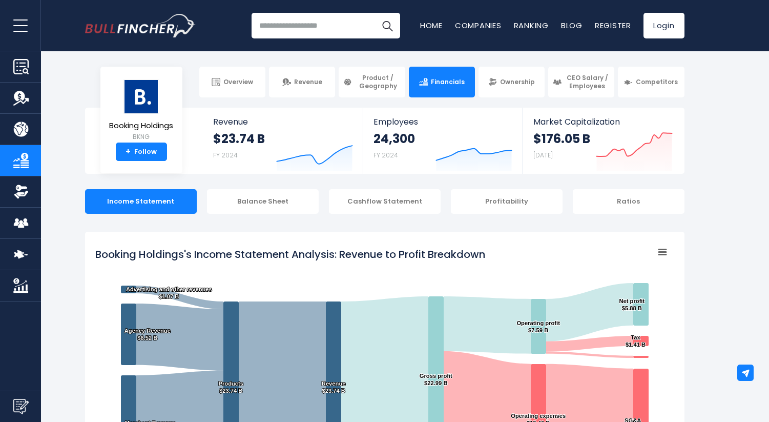
click at [299, 22] on input "search" at bounding box center [325, 26] width 149 height 26
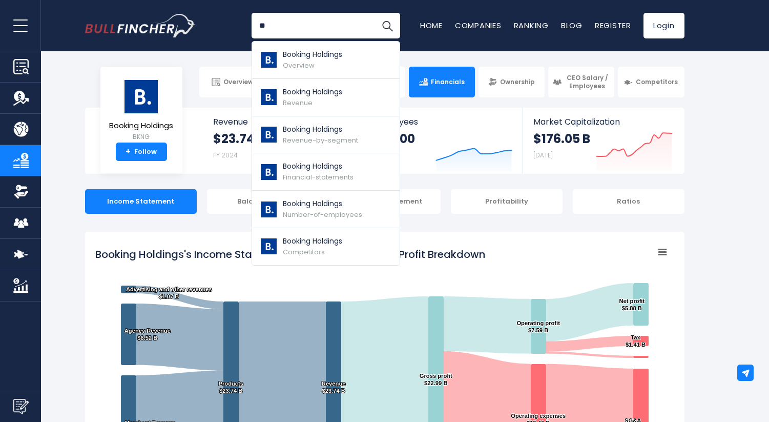
type input "*"
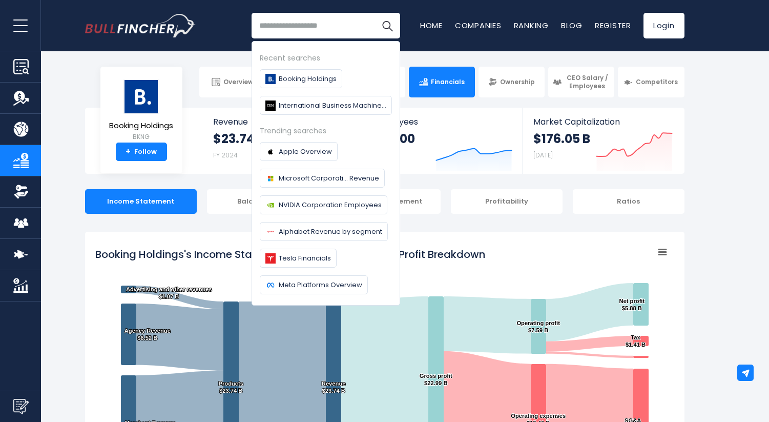
click at [242, 34] on div "Recent searches Booking Holdings International Business Machines Corporation Tr…" at bounding box center [384, 25] width 599 height 51
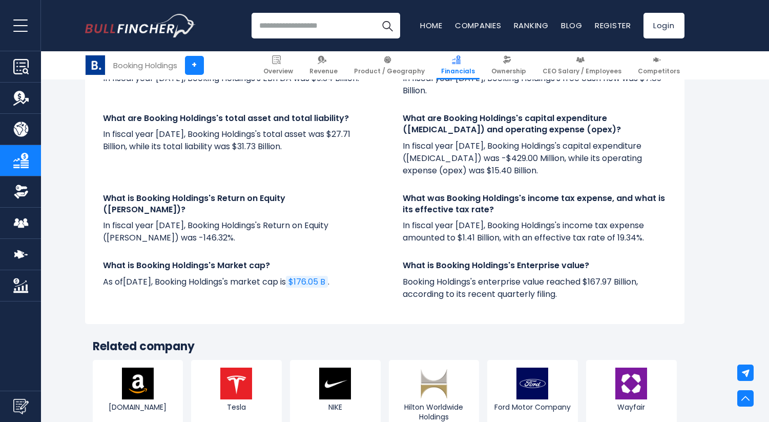
scroll to position [2477, 0]
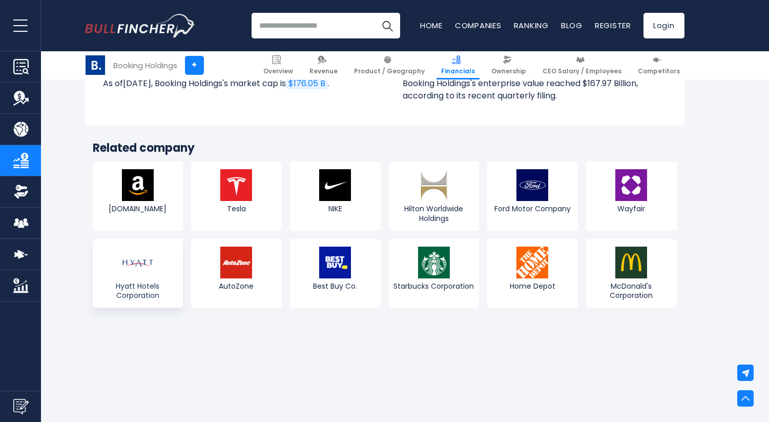
click at [139, 261] on img at bounding box center [138, 262] width 32 height 32
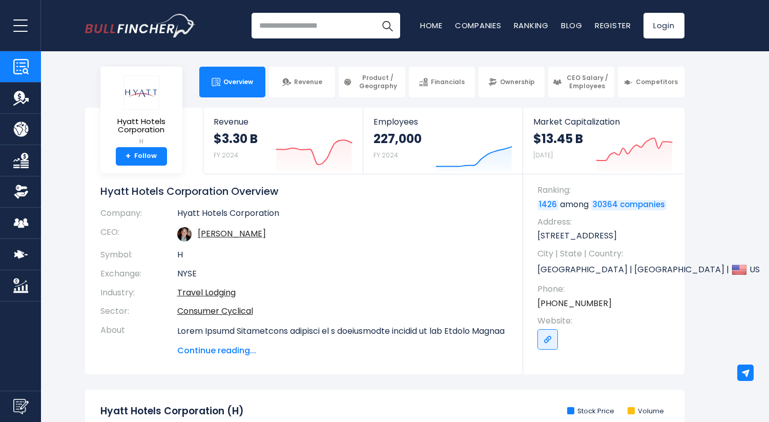
click at [628, 203] on link "30364 companies" at bounding box center [628, 205] width 75 height 10
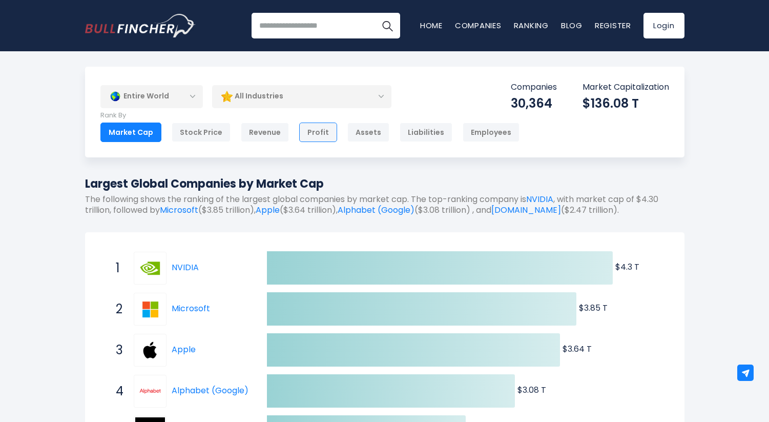
click at [313, 133] on div "Profit" at bounding box center [318, 131] width 38 height 19
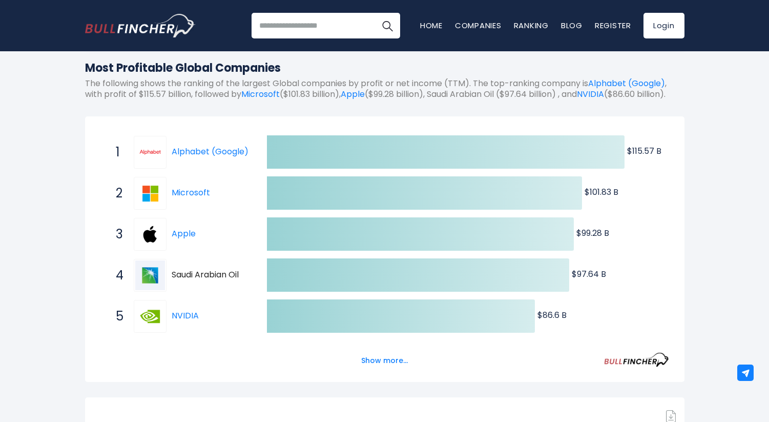
scroll to position [130, 0]
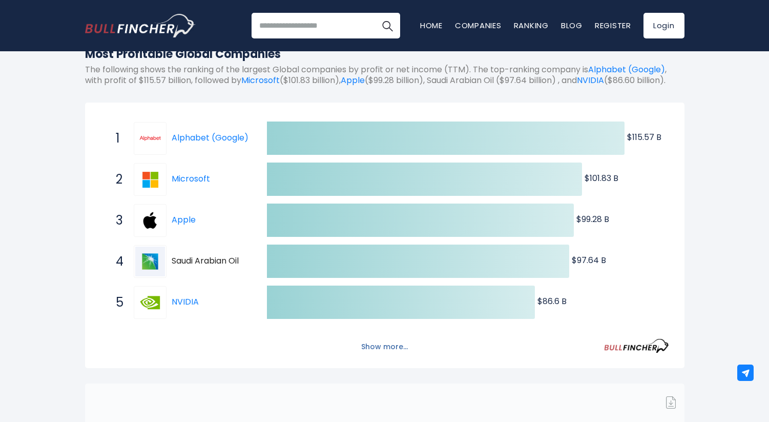
click at [386, 355] on button "Show more..." at bounding box center [384, 346] width 59 height 17
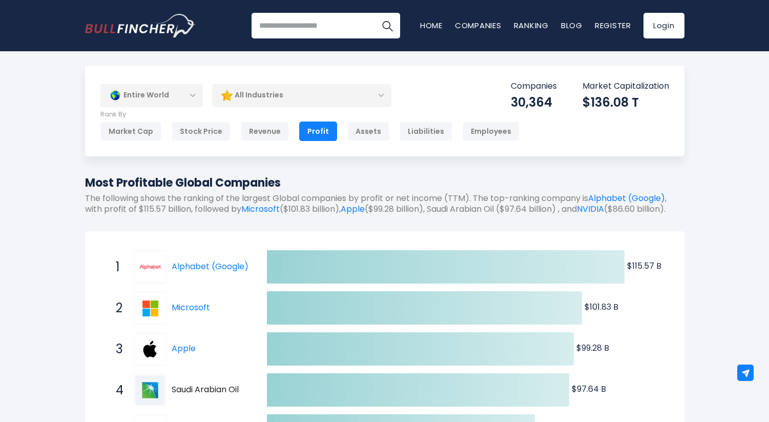
scroll to position [0, 0]
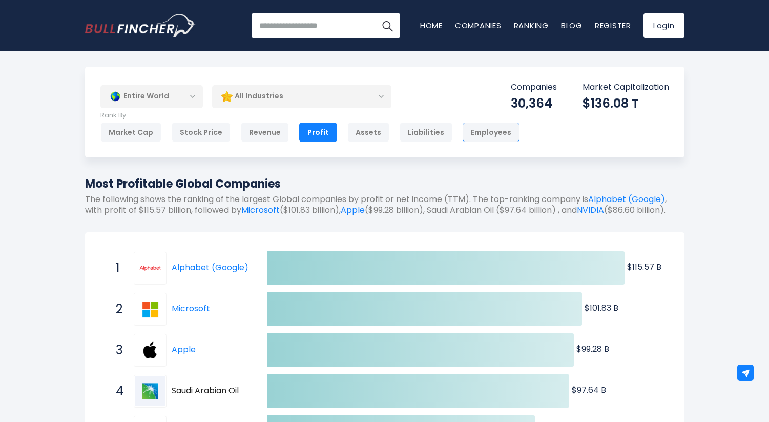
click at [464, 128] on div "Employees" at bounding box center [491, 131] width 57 height 19
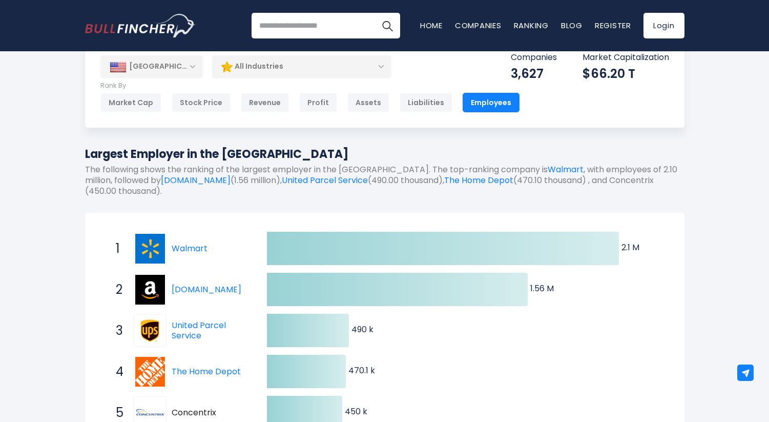
scroll to position [27, 0]
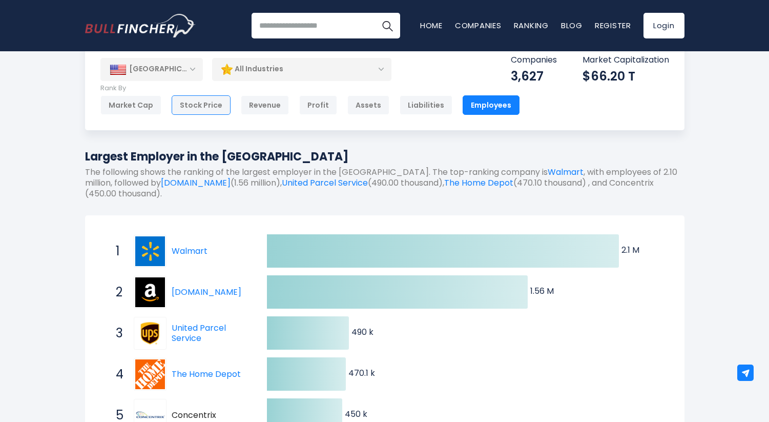
click at [188, 102] on div "Stock Price" at bounding box center [201, 104] width 59 height 19
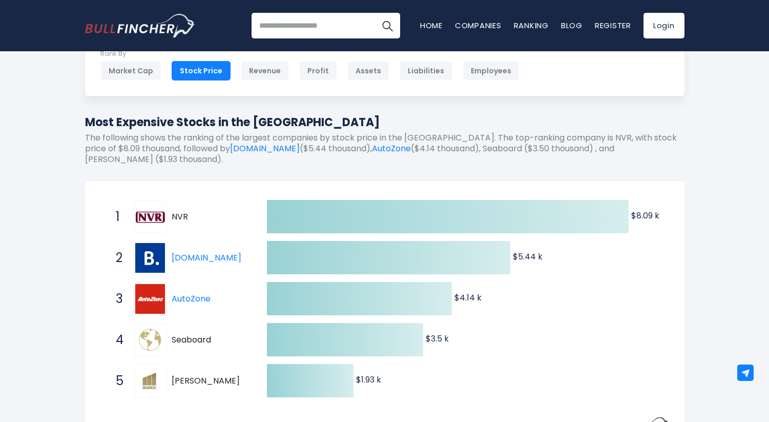
scroll to position [23, 0]
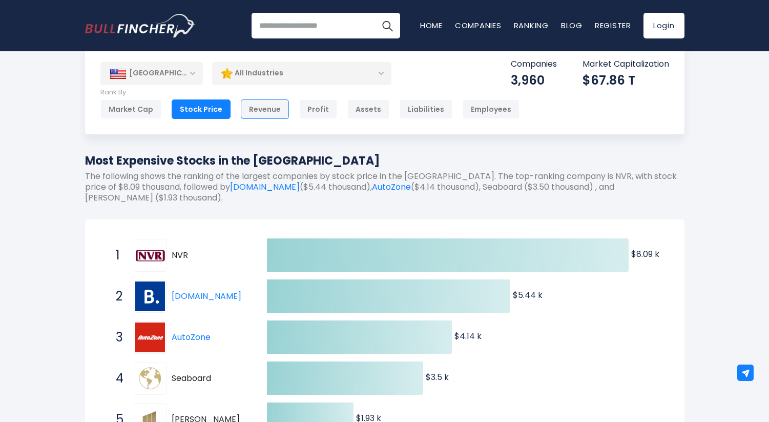
click at [255, 110] on div "Revenue" at bounding box center [265, 108] width 48 height 19
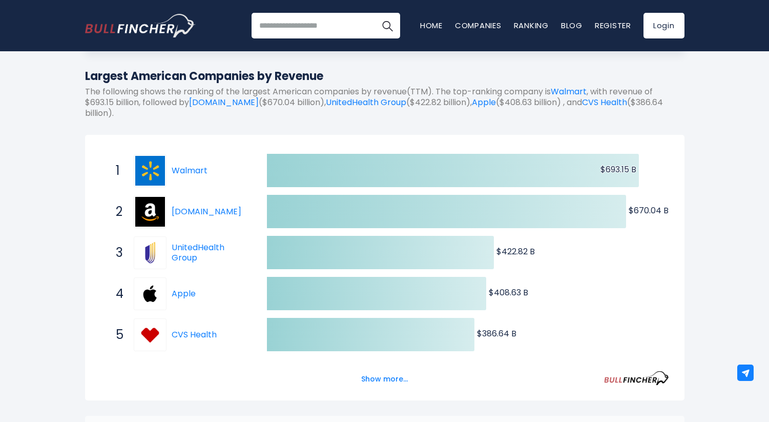
scroll to position [154, 0]
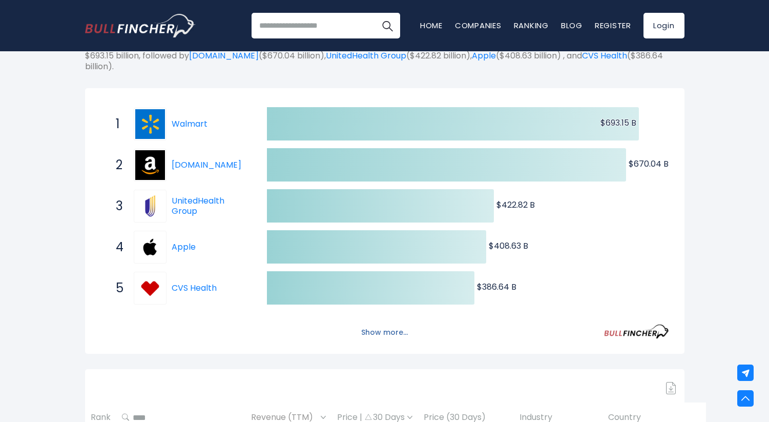
click at [382, 330] on button "Show more..." at bounding box center [384, 332] width 59 height 17
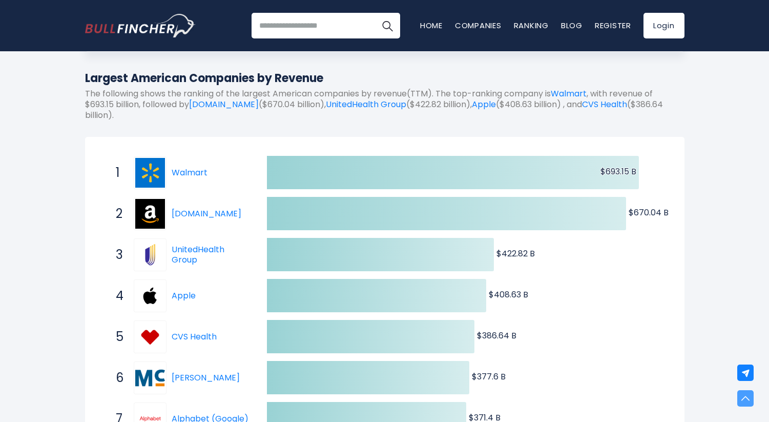
scroll to position [100, 0]
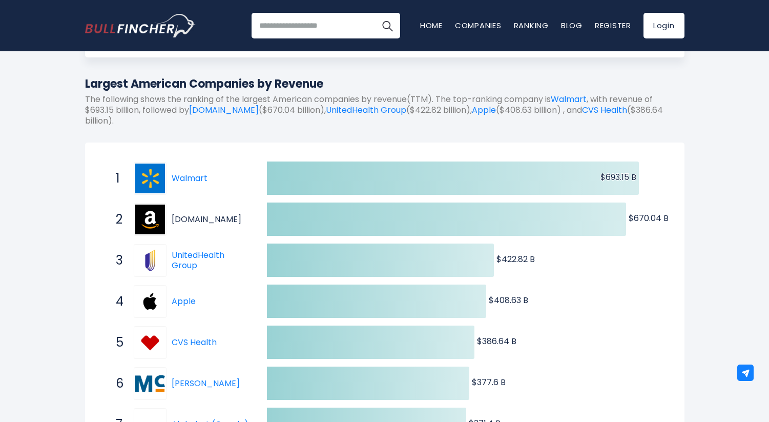
click at [209, 219] on link "[DOMAIN_NAME]" at bounding box center [207, 219] width 70 height 12
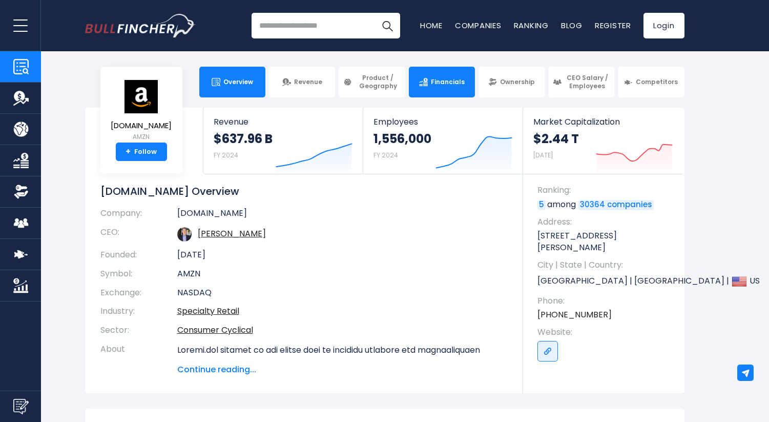
click at [442, 85] on span "Financials" at bounding box center [448, 82] width 34 height 8
